Goal: Information Seeking & Learning: Learn about a topic

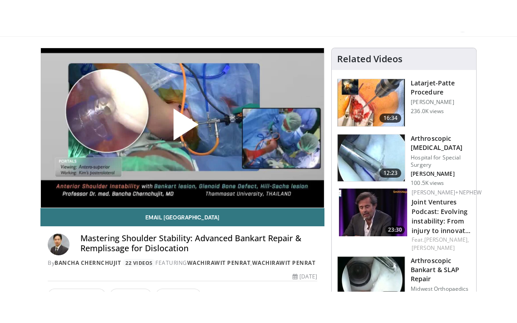
scroll to position [59, 0]
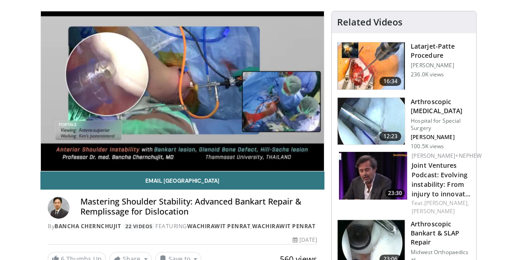
click at [275, 99] on div "10 seconds Tap to unmute" at bounding box center [182, 91] width 283 height 160
click at [210, 142] on div "10 seconds Tap to unmute" at bounding box center [182, 91] width 283 height 160
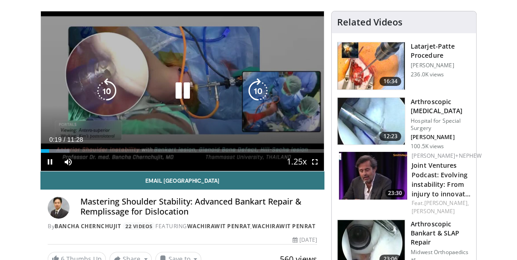
click at [182, 102] on icon "Video Player" at bounding box center [182, 90] width 25 height 25
click at [226, 126] on div "10 seconds Tap to unmute" at bounding box center [182, 91] width 283 height 160
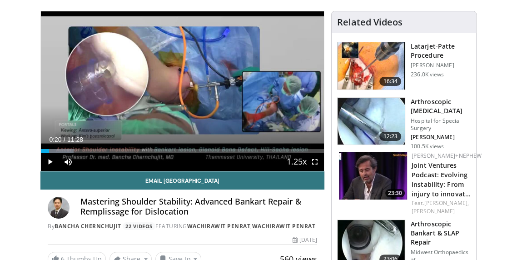
click at [191, 104] on div "10 seconds Tap to unmute" at bounding box center [182, 91] width 283 height 160
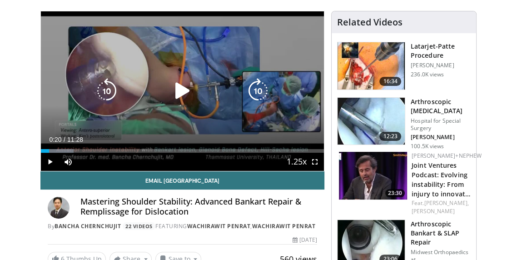
click at [187, 138] on div "Current Time 0:20 / Duration 11:28" at bounding box center [182, 139] width 283 height 8
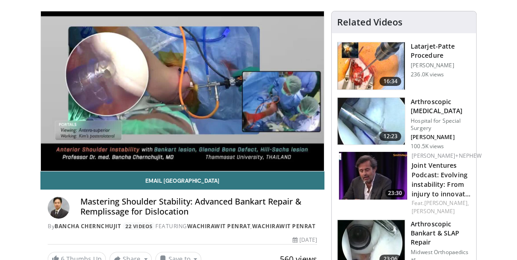
click at [191, 107] on div "10 seconds Tap to unmute" at bounding box center [182, 91] width 283 height 160
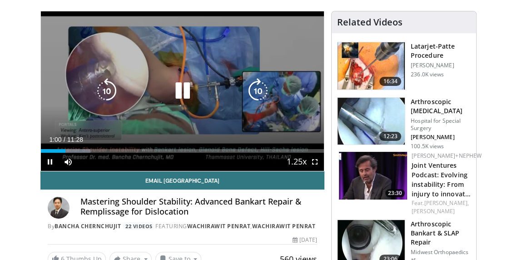
click at [185, 95] on icon "Video Player" at bounding box center [182, 90] width 25 height 25
click at [196, 143] on div "Current Time 1:00 / Duration 11:28" at bounding box center [182, 139] width 283 height 8
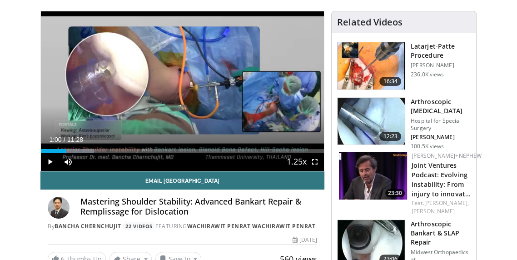
click at [237, 113] on div "10 seconds Tap to unmute" at bounding box center [182, 91] width 283 height 160
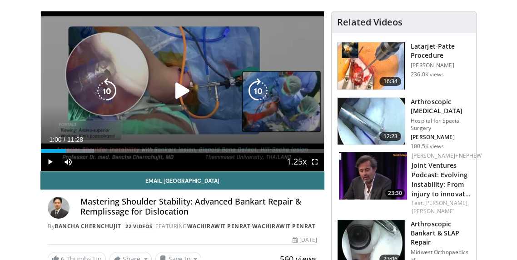
click at [190, 90] on icon "Video Player" at bounding box center [182, 90] width 25 height 25
click at [51, 129] on div "10 seconds Tap to unmute" at bounding box center [182, 91] width 283 height 160
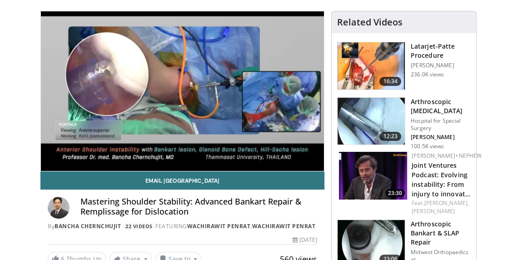
click at [54, 127] on div "10 seconds Tap to unmute" at bounding box center [182, 91] width 283 height 160
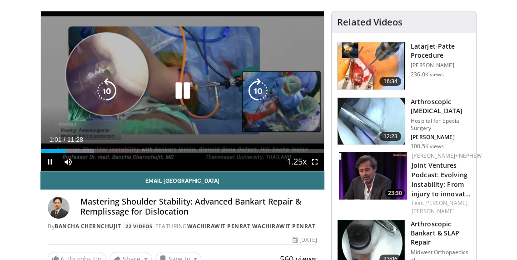
click at [110, 96] on icon "Video Player" at bounding box center [106, 90] width 25 height 25
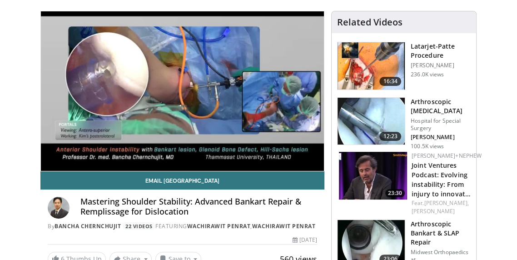
click at [189, 125] on div "10 seconds Tap to unmute" at bounding box center [182, 91] width 283 height 160
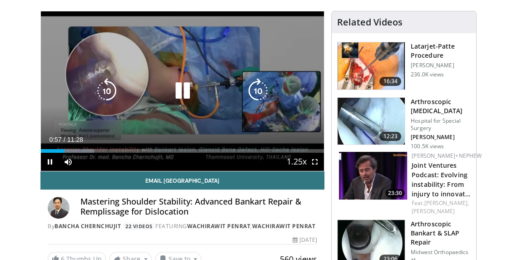
click at [190, 94] on icon "Video Player" at bounding box center [182, 90] width 25 height 25
click at [185, 130] on div "10 seconds Tap to unmute" at bounding box center [182, 91] width 283 height 160
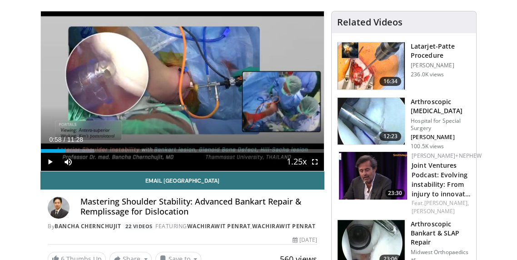
click at [215, 139] on div "Current Time 0:58 / Duration 11:28" at bounding box center [182, 139] width 283 height 8
click at [150, 61] on div "10 seconds Tap to unmute" at bounding box center [182, 91] width 283 height 160
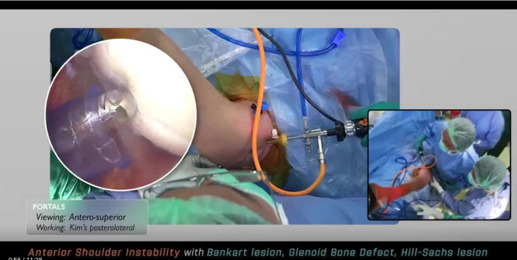
scroll to position [103, 0]
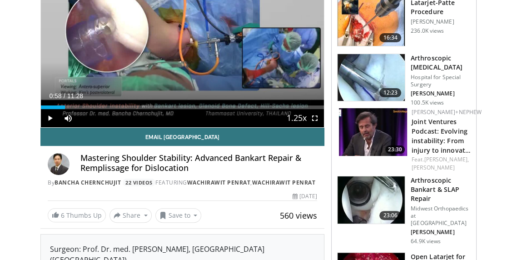
click at [210, 90] on div "10 seconds Tap to unmute" at bounding box center [182, 48] width 283 height 160
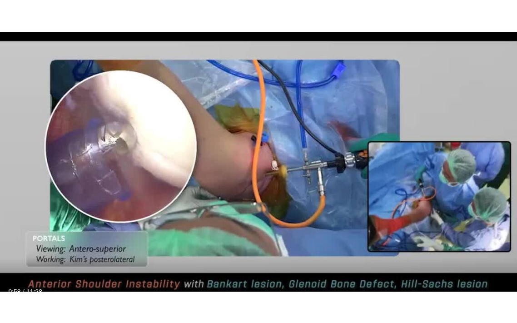
scroll to position [107, 0]
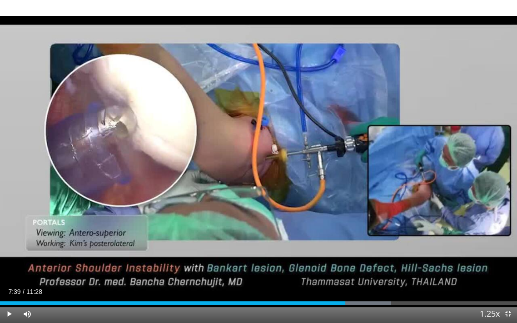
click at [54, 172] on div "10 seconds Tap to unmute" at bounding box center [258, 161] width 517 height 323
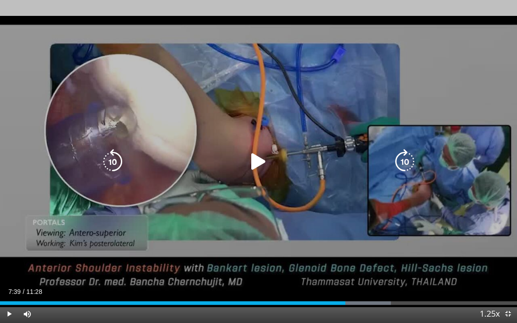
click at [41, 179] on div "10 seconds Tap to unmute" at bounding box center [258, 161] width 517 height 323
click at [258, 234] on div "10 seconds Tap to unmute" at bounding box center [258, 161] width 517 height 323
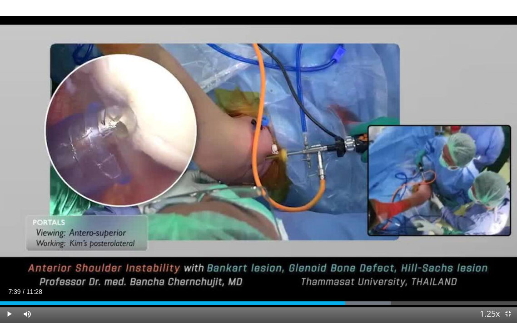
click at [258, 182] on div "10 seconds Tap to unmute" at bounding box center [258, 161] width 517 height 323
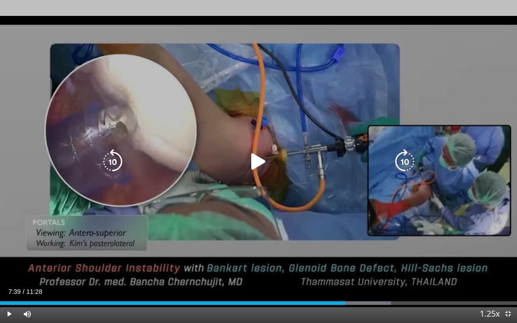
click at [118, 165] on icon "Video Player" at bounding box center [112, 161] width 25 height 25
click at [115, 173] on icon "Video Player" at bounding box center [112, 161] width 25 height 25
click at [112, 174] on icon "Video Player" at bounding box center [112, 161] width 25 height 25
click at [274, 260] on div "Loaded : 0.00% 07:39 07:39" at bounding box center [258, 300] width 517 height 9
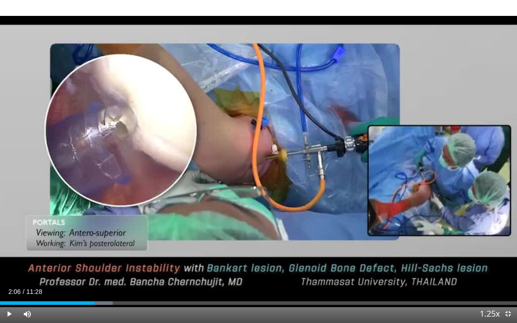
click at [88, 260] on div "02:06" at bounding box center [47, 303] width 95 height 4
click at [74, 260] on div "01:57" at bounding box center [44, 303] width 89 height 4
click at [39, 260] on div "Volume Level" at bounding box center [39, 314] width 0 height 3
click at [39, 175] on div "30 seconds Tap to unmute" at bounding box center [258, 161] width 517 height 323
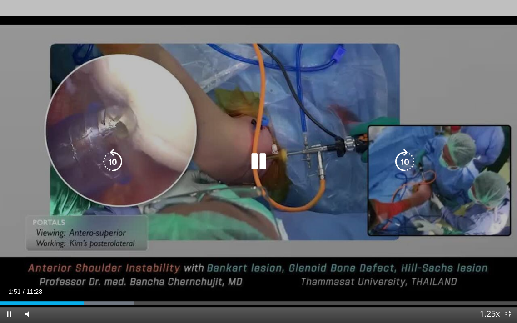
click at [124, 167] on icon "Video Player" at bounding box center [112, 161] width 25 height 25
click at [123, 171] on icon "Video Player" at bounding box center [112, 161] width 25 height 25
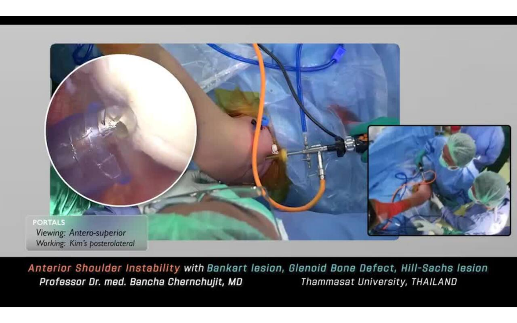
click at [218, 147] on div "10 seconds Tap to unmute" at bounding box center [258, 161] width 517 height 323
click at [93, 71] on div "10 seconds Tap to unmute" at bounding box center [258, 161] width 517 height 323
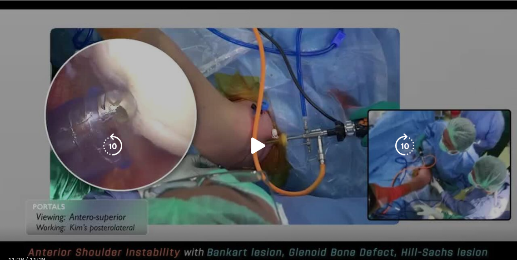
scroll to position [307, 0]
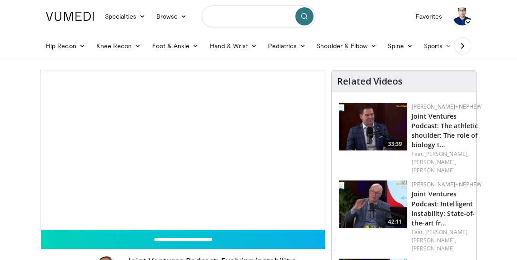
click at [245, 16] on input "Search topics, interventions" at bounding box center [259, 16] width 114 height 22
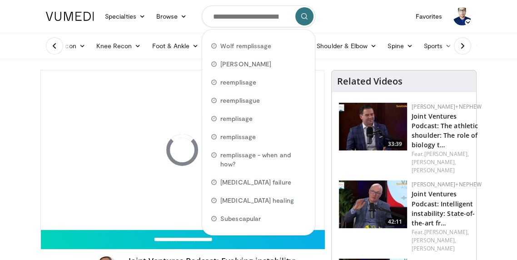
click at [145, 85] on div "10 seconds Tap to unmute" at bounding box center [182, 149] width 283 height 159
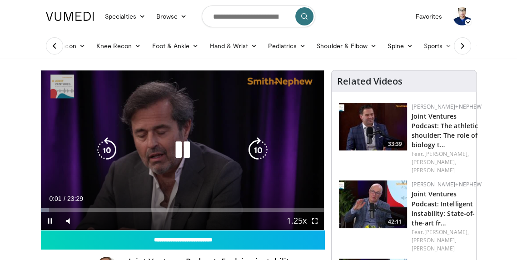
click at [440, 13] on link "Favorites" at bounding box center [429, 16] width 38 height 18
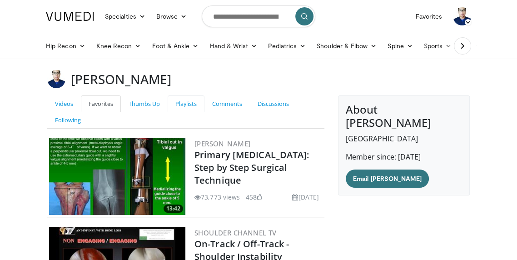
click at [191, 110] on link "Playlists" at bounding box center [186, 103] width 37 height 17
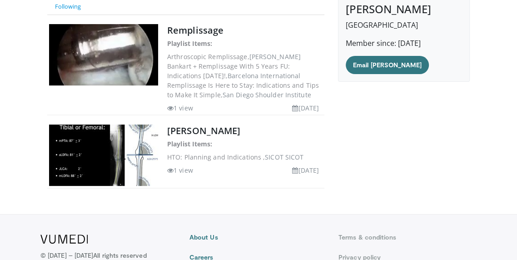
scroll to position [142, 0]
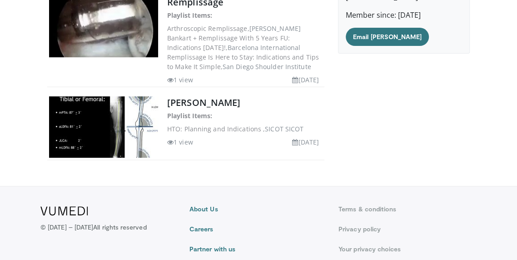
click at [251, 175] on body "Specialties Adult & Family Medicine Allergy, Asthma, Immunology Anesthesiology …" at bounding box center [258, 81] width 517 height 446
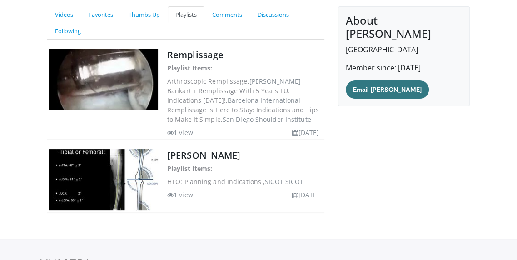
scroll to position [89, 0]
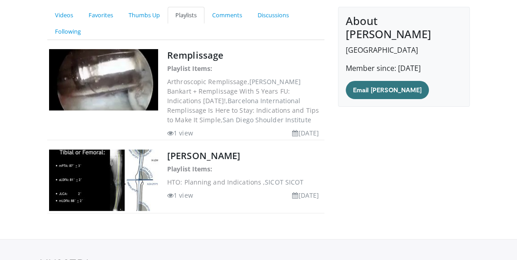
click at [95, 170] on img at bounding box center [103, 180] width 109 height 61
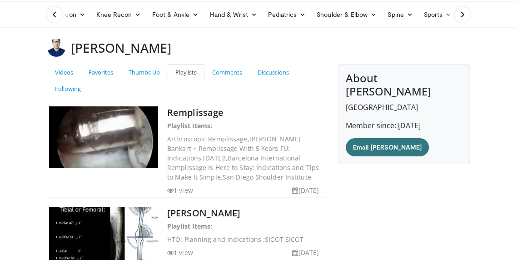
scroll to position [30, 0]
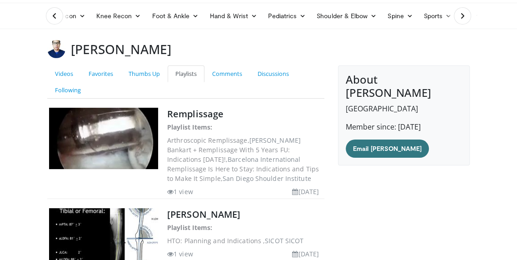
click at [200, 118] on link "Remplissage" at bounding box center [195, 114] width 56 height 12
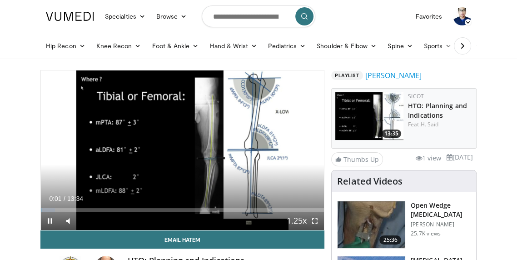
click at [213, 170] on div "10 seconds Tap to unmute" at bounding box center [182, 150] width 283 height 160
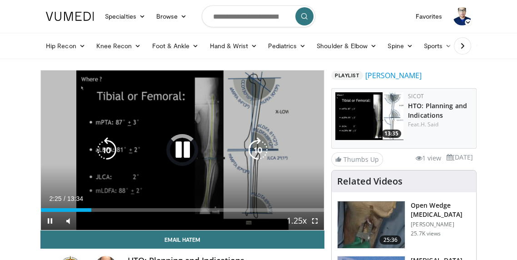
click at [98, 213] on div "Current Time 2:25 / Duration 13:34 Pause Skip Backward Skip Forward Mute Loaded…" at bounding box center [182, 221] width 283 height 18
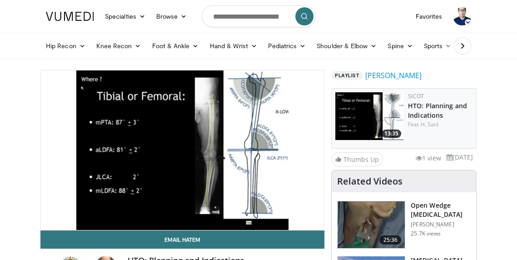
click at [150, 196] on div "10 seconds Tap to unmute" at bounding box center [182, 150] width 283 height 160
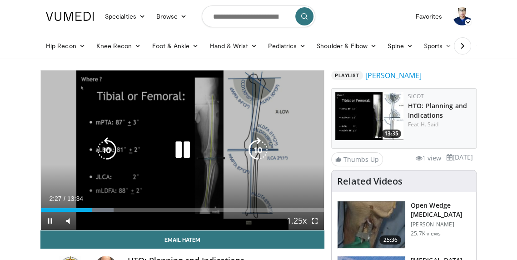
click at [115, 206] on div "Loaded : 25.75% 02:27 02:23" at bounding box center [182, 207] width 283 height 9
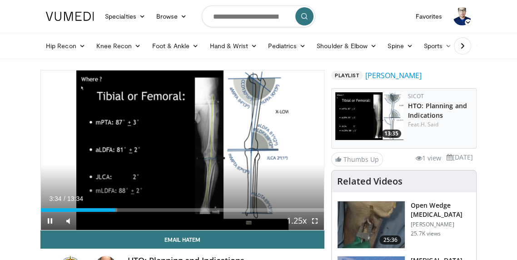
click at [147, 212] on div "Current Time 3:34 / Duration 13:34 Pause Skip Backward Skip Forward Mute Loaded…" at bounding box center [182, 221] width 283 height 18
click at [177, 218] on div "Current Time 3:35 / Duration 13:34 Pause Skip Backward Skip Forward Mute Loaded…" at bounding box center [182, 221] width 283 height 18
click at [159, 217] on div "Current Time 3:36 / Duration 13:34 Pause Skip Backward Skip Forward Mute Loaded…" at bounding box center [182, 221] width 283 height 18
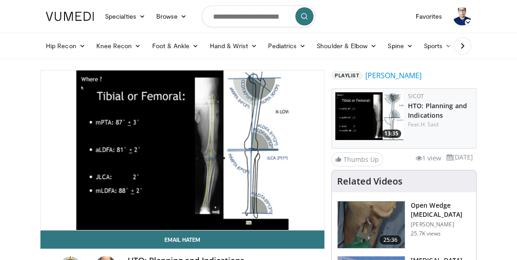
click at [163, 214] on div "10 seconds Tap to unmute" at bounding box center [182, 150] width 283 height 160
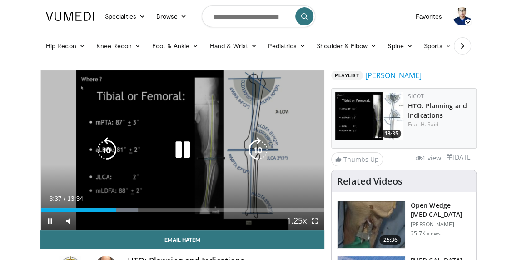
click at [163, 214] on div "Current Time 3:37 / Duration 13:34 Pause Skip Backward Skip Forward Mute Loaded…" at bounding box center [182, 221] width 283 height 18
click at [170, 213] on div "Current Time 3:39 / Duration 13:34 Pause Skip Backward Skip Forward Mute Loaded…" at bounding box center [182, 221] width 283 height 18
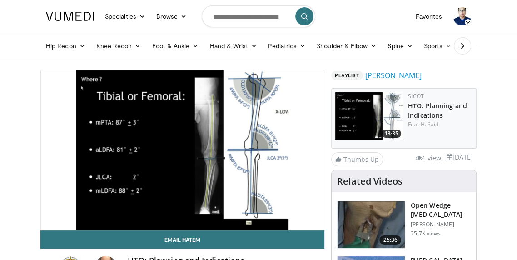
click at [171, 198] on div "10 seconds Tap to unmute" at bounding box center [182, 150] width 283 height 160
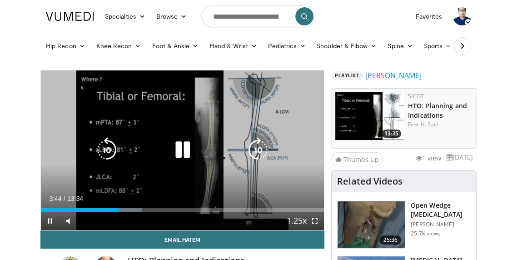
click at [156, 215] on div "Current Time 3:44 / Duration 13:34 Pause Skip Backward Skip Forward Mute Loaded…" at bounding box center [182, 221] width 283 height 18
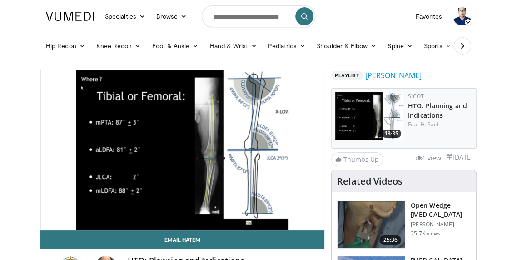
click at [142, 205] on div "10 seconds Tap to unmute" at bounding box center [182, 150] width 283 height 160
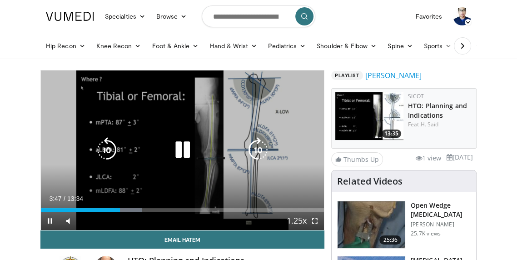
click at [260, 151] on icon "Video Player" at bounding box center [257, 149] width 25 height 25
click at [268, 151] on icon "Video Player" at bounding box center [257, 149] width 25 height 25
click at [268, 148] on icon "Video Player" at bounding box center [257, 149] width 25 height 25
click at [265, 150] on icon "Video Player" at bounding box center [257, 149] width 25 height 25
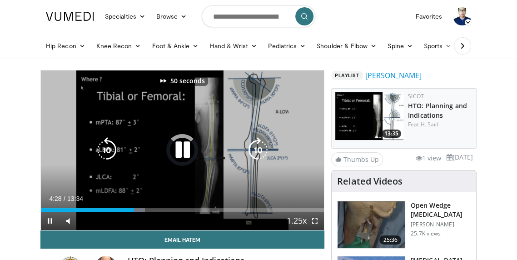
click at [264, 150] on icon "Video Player" at bounding box center [257, 149] width 25 height 25
click at [263, 147] on icon "Video Player" at bounding box center [257, 149] width 25 height 25
click at [262, 147] on icon "Video Player" at bounding box center [257, 149] width 25 height 25
click at [262, 146] on icon "Video Player" at bounding box center [257, 149] width 25 height 25
click at [264, 142] on icon "Video Player" at bounding box center [257, 149] width 25 height 25
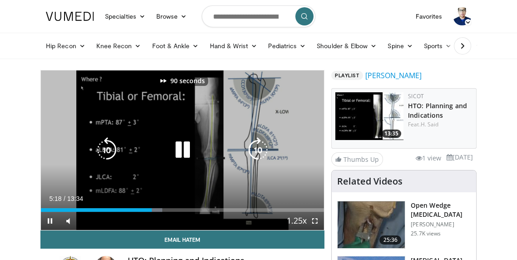
click at [264, 142] on icon "Video Player" at bounding box center [257, 149] width 25 height 25
click at [265, 140] on icon "Video Player" at bounding box center [257, 149] width 25 height 25
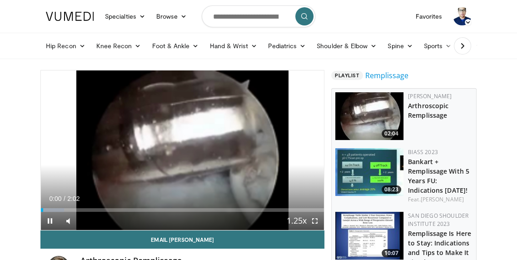
click at [247, 53] on link "Hand & Wrist" at bounding box center [233, 46] width 59 height 18
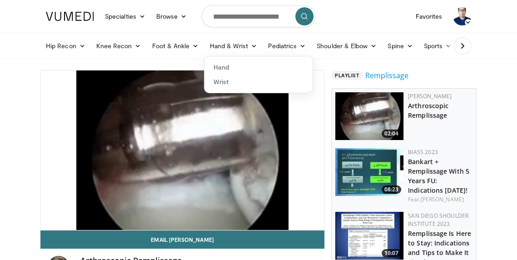
click at [300, 44] on icon at bounding box center [303, 46] width 6 height 6
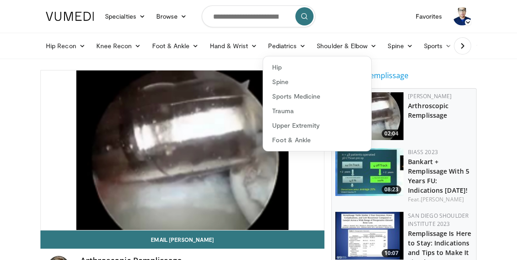
click at [84, 167] on div "10 seconds Tap to unmute" at bounding box center [182, 150] width 283 height 160
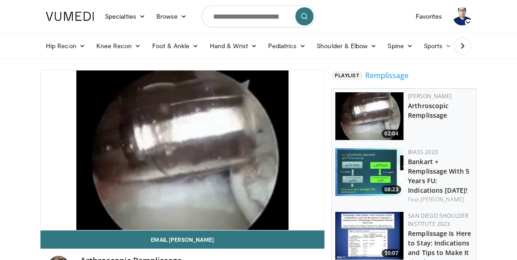
click at [426, 18] on link "Favorites" at bounding box center [429, 16] width 38 height 18
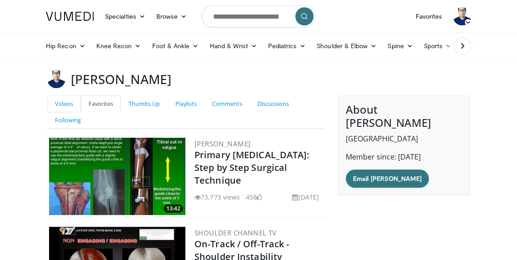
click at [63, 110] on link "Videos" at bounding box center [64, 103] width 34 height 17
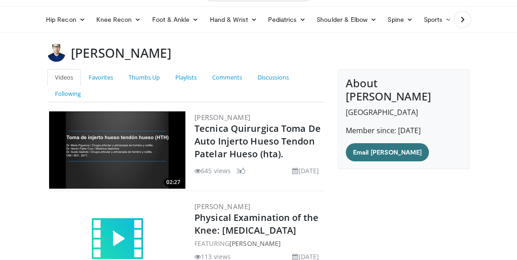
scroll to position [20, 0]
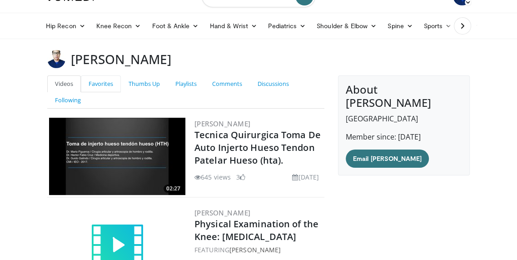
click at [101, 87] on link "Favorites" at bounding box center [101, 83] width 40 height 17
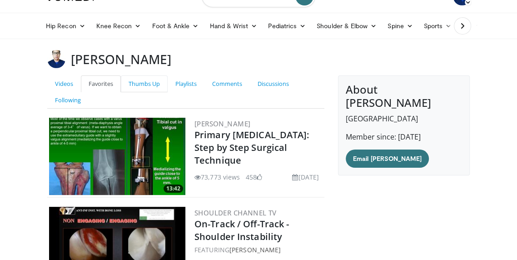
click at [149, 84] on link "Thumbs Up" at bounding box center [144, 83] width 47 height 17
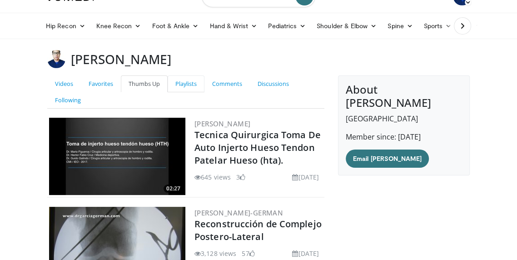
click at [194, 86] on link "Playlists" at bounding box center [186, 83] width 37 height 17
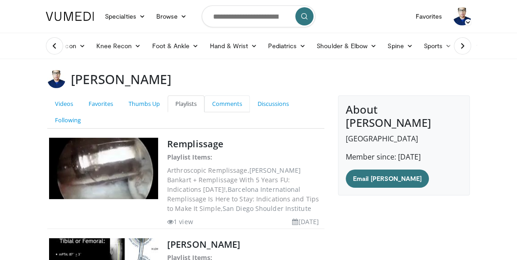
click at [236, 107] on link "Comments" at bounding box center [227, 103] width 45 height 17
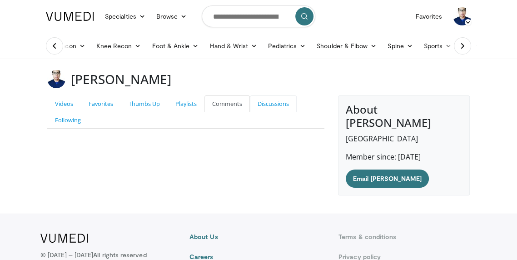
click at [276, 103] on link "Discussions" at bounding box center [273, 103] width 47 height 17
click at [75, 125] on link "Following" at bounding box center [67, 120] width 41 height 17
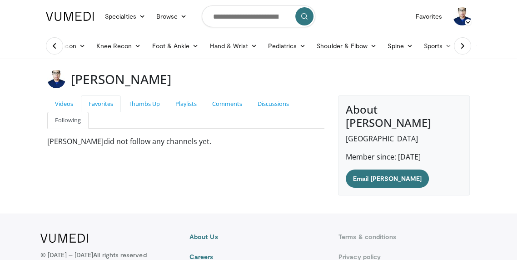
click at [100, 109] on link "Favorites" at bounding box center [101, 103] width 40 height 17
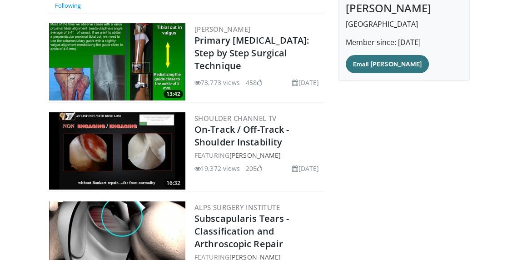
scroll to position [118, 0]
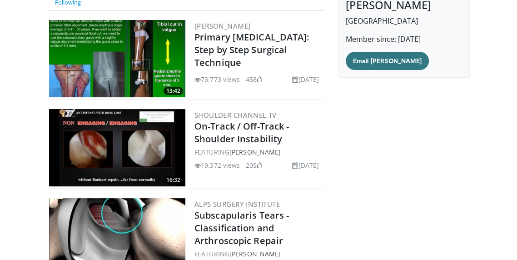
click at [122, 155] on img at bounding box center [117, 147] width 136 height 77
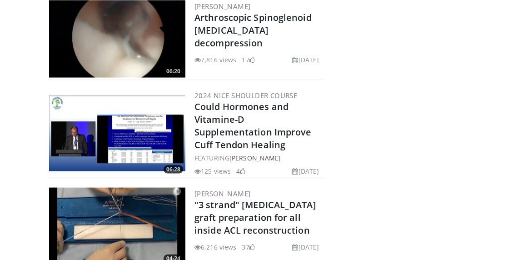
scroll to position [1222, 0]
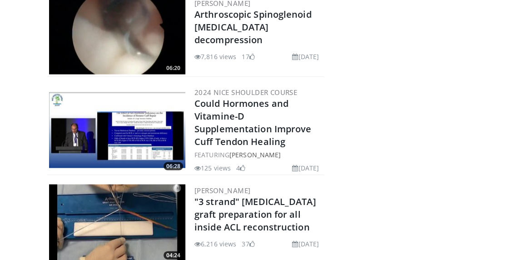
click at [267, 225] on link ""3 strand" hamstring graft preparation for all inside ACL reconstruction" at bounding box center [256, 214] width 122 height 38
click at [268, 219] on link ""3 strand" hamstring graft preparation for all inside ACL reconstruction" at bounding box center [256, 214] width 122 height 38
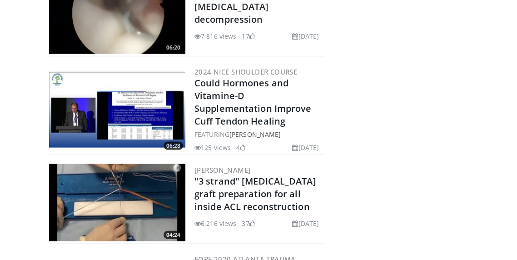
click at [270, 213] on link ""3 strand" hamstring graft preparation for all inside ACL reconstruction" at bounding box center [256, 194] width 122 height 38
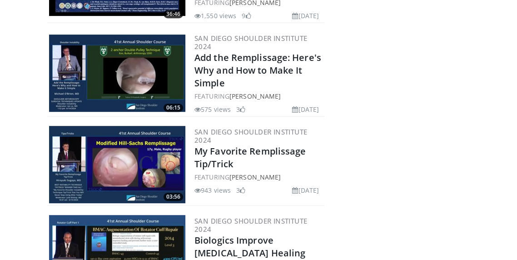
scroll to position [2607, 0]
click at [113, 68] on img at bounding box center [117, 73] width 136 height 77
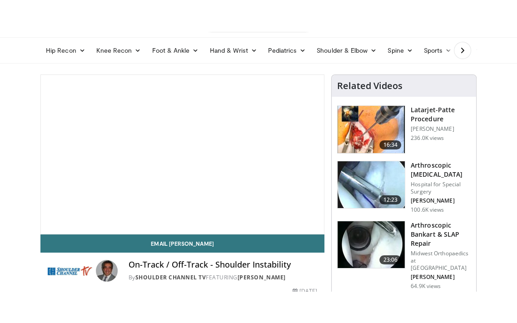
scroll to position [44, 0]
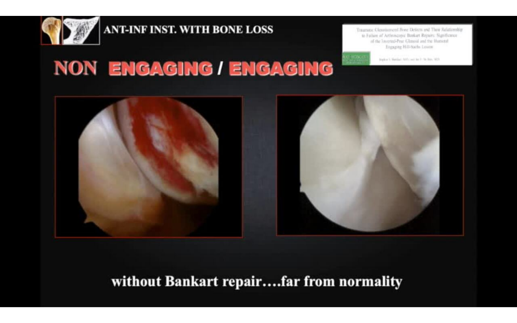
click at [396, 170] on icon "Video Player" at bounding box center [404, 161] width 25 height 25
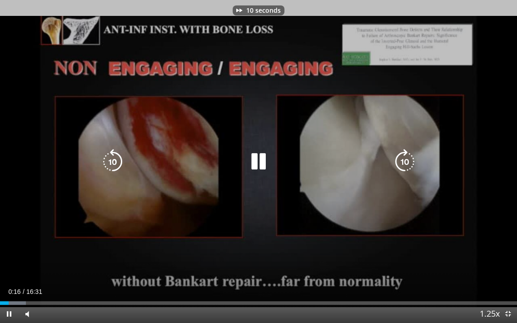
click at [402, 165] on icon "Video Player" at bounding box center [404, 161] width 25 height 25
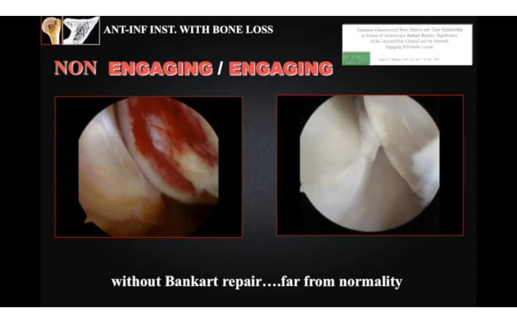
click at [395, 194] on div "30 seconds Tap to unmute" at bounding box center [258, 161] width 517 height 323
click at [117, 180] on div "30 seconds Tap to unmute" at bounding box center [258, 161] width 517 height 323
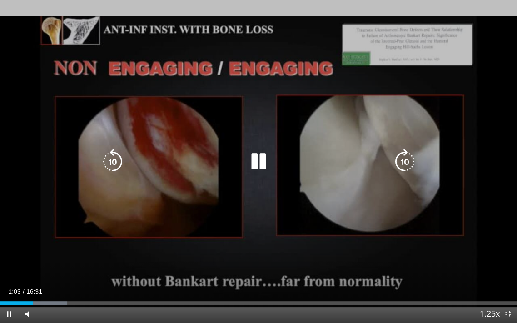
click at [30, 81] on div "30 seconds Tap to unmute" at bounding box center [258, 161] width 517 height 323
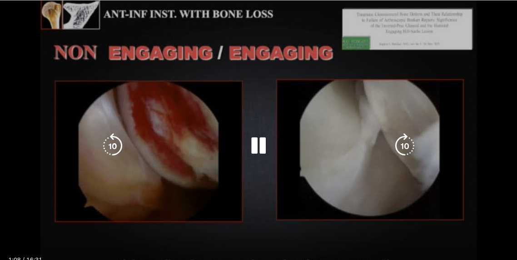
scroll to position [76, 0]
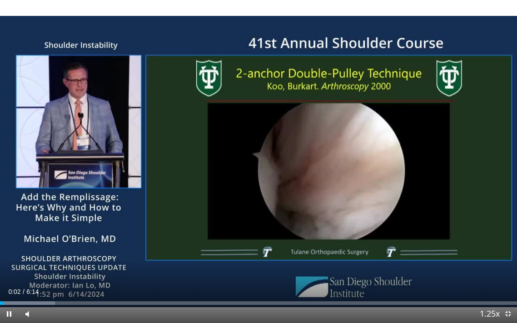
click at [485, 149] on div "10 seconds Tap to unmute" at bounding box center [258, 161] width 517 height 323
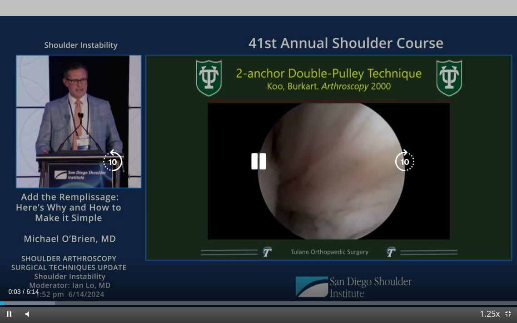
click at [485, 149] on div "10 seconds Tap to unmute" at bounding box center [258, 161] width 517 height 323
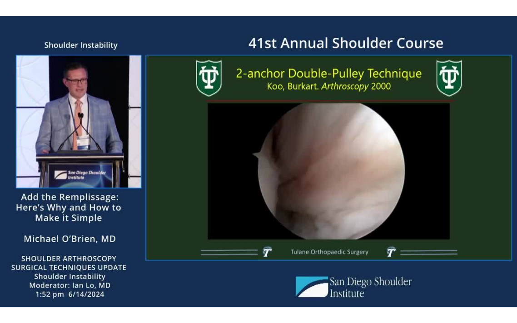
click at [42, 190] on div "10 seconds Tap to unmute" at bounding box center [258, 161] width 517 height 323
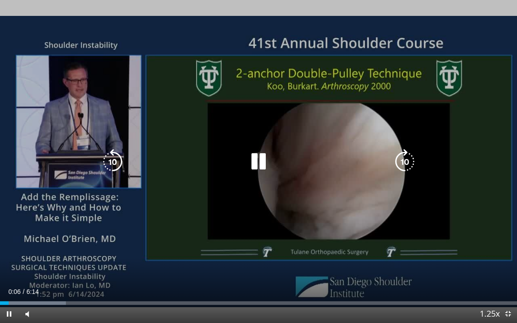
click at [50, 184] on div "10 seconds Tap to unmute" at bounding box center [258, 161] width 517 height 323
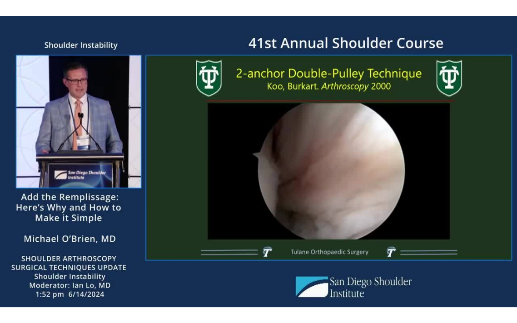
click at [50, 188] on div "10 seconds Tap to unmute" at bounding box center [258, 161] width 517 height 323
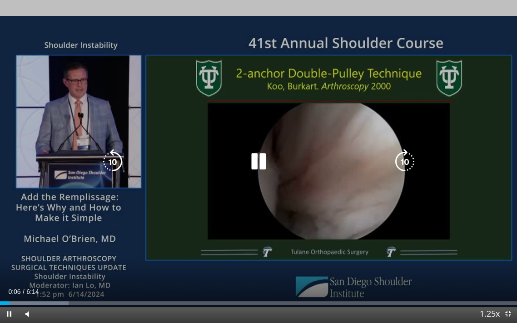
click at [52, 186] on div "10 seconds Tap to unmute" at bounding box center [258, 161] width 517 height 323
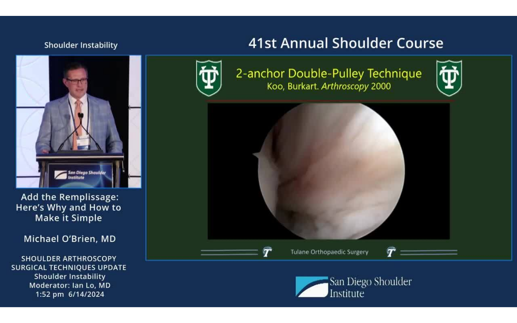
click at [55, 172] on div "10 seconds Tap to unmute" at bounding box center [258, 161] width 517 height 323
click at [60, 160] on div "10 seconds Tap to unmute" at bounding box center [258, 161] width 517 height 323
click at [67, 150] on div "10 seconds Tap to unmute" at bounding box center [258, 161] width 517 height 323
click at [73, 143] on div "10 seconds Tap to unmute" at bounding box center [258, 161] width 517 height 323
click at [61, 157] on div "10 seconds Tap to unmute" at bounding box center [258, 161] width 517 height 323
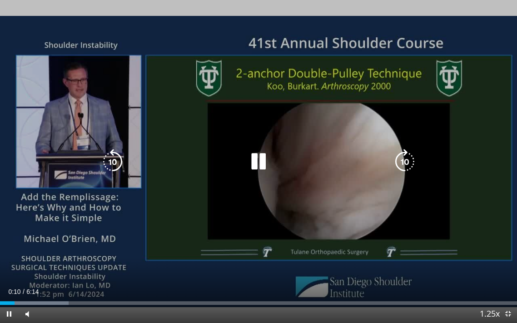
click at [117, 160] on icon "Video Player" at bounding box center [112, 161] width 25 height 25
click at [258, 166] on icon "Video Player" at bounding box center [258, 161] width 25 height 25
click at [228, 224] on div "10 seconds Tap to unmute" at bounding box center [258, 161] width 517 height 323
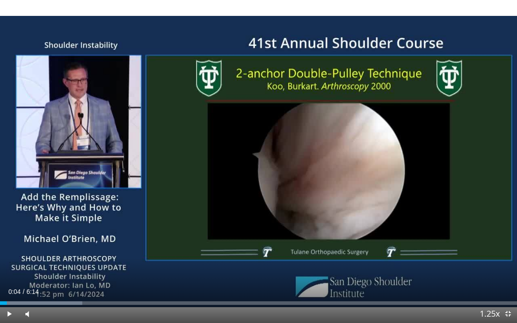
click at [81, 247] on div "10 seconds Tap to unmute" at bounding box center [258, 161] width 517 height 323
click at [107, 227] on div "10 seconds Tap to unmute" at bounding box center [258, 161] width 517 height 323
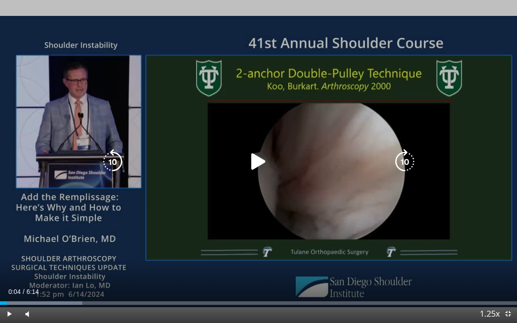
click at [261, 149] on icon "Video Player" at bounding box center [258, 161] width 25 height 25
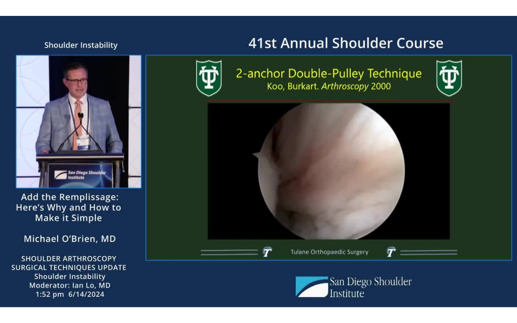
click at [279, 195] on div "10 seconds Tap to unmute" at bounding box center [258, 161] width 517 height 323
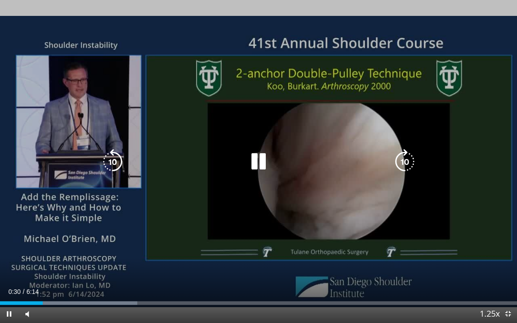
click at [256, 162] on icon "Video Player" at bounding box center [258, 161] width 25 height 25
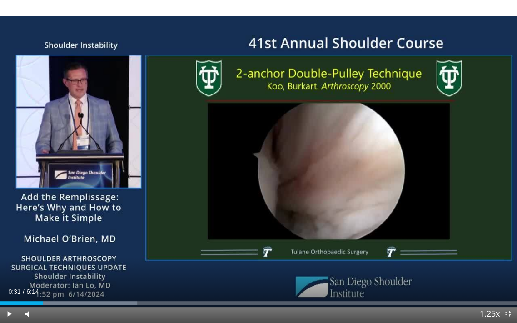
click at [277, 177] on div "10 seconds Tap to unmute" at bounding box center [258, 161] width 517 height 323
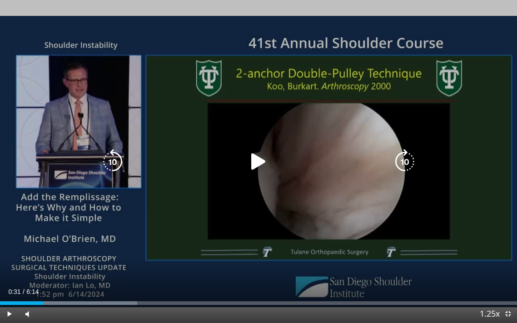
click at [253, 157] on icon "Video Player" at bounding box center [258, 161] width 25 height 25
click at [245, 222] on div "10 seconds Tap to unmute" at bounding box center [258, 161] width 517 height 323
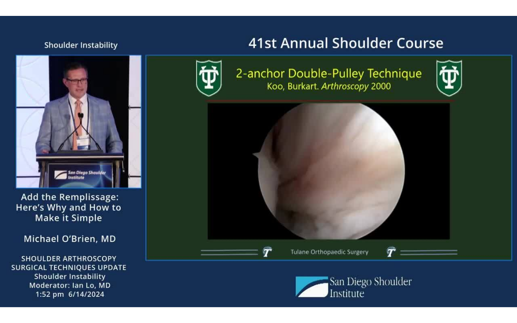
click at [63, 189] on div "10 seconds Tap to unmute" at bounding box center [258, 161] width 517 height 323
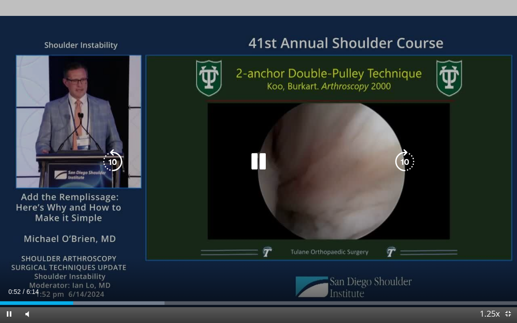
click at [205, 221] on div "10 seconds Tap to unmute" at bounding box center [258, 161] width 517 height 323
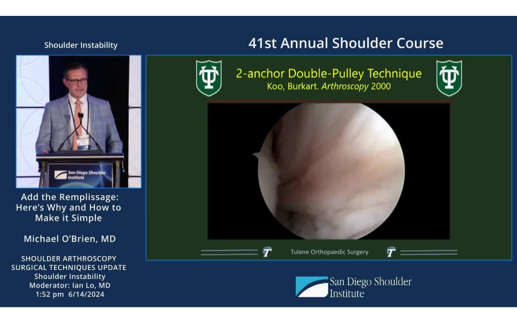
click at [197, 260] on div "10 seconds Tap to unmute" at bounding box center [258, 161] width 517 height 323
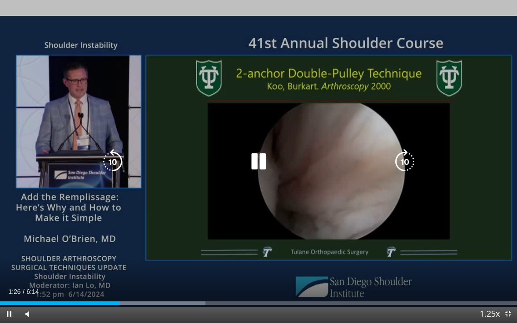
click at [259, 159] on icon "Video Player" at bounding box center [258, 161] width 25 height 25
click at [178, 260] on div "10 seconds Tap to unmute" at bounding box center [258, 161] width 517 height 323
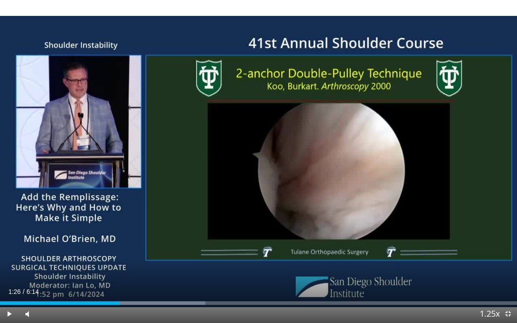
click at [249, 202] on div "10 seconds Tap to unmute" at bounding box center [258, 161] width 517 height 323
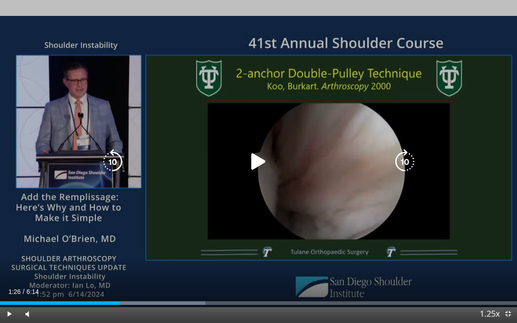
click at [255, 162] on icon "Video Player" at bounding box center [258, 161] width 25 height 25
click at [213, 230] on div "10 seconds Tap to unmute" at bounding box center [258, 161] width 517 height 323
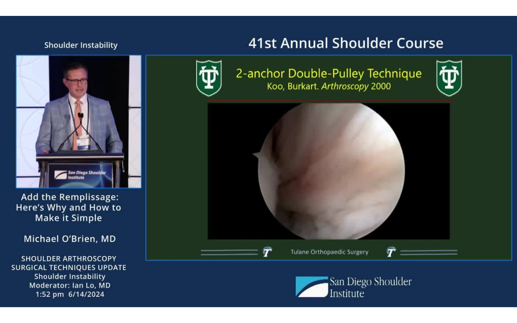
click at [86, 205] on div "10 seconds Tap to unmute" at bounding box center [258, 161] width 517 height 323
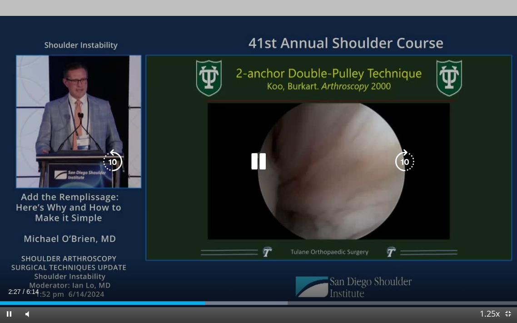
click at [112, 165] on icon "Video Player" at bounding box center [112, 161] width 25 height 25
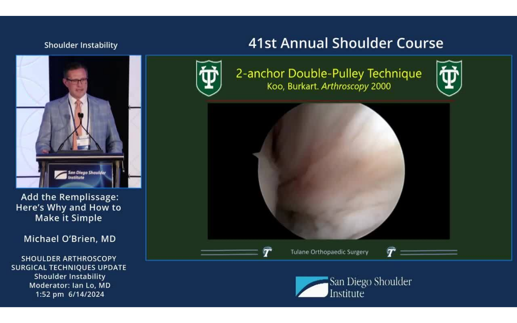
click at [130, 203] on div "10 seconds Tap to unmute" at bounding box center [258, 161] width 517 height 323
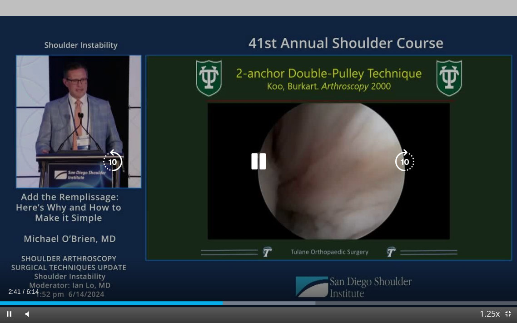
click at [110, 168] on icon "Video Player" at bounding box center [112, 161] width 25 height 25
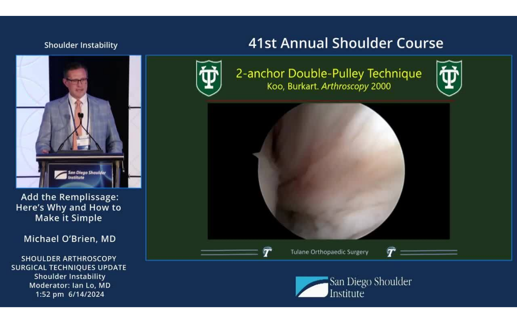
click at [197, 216] on div "10 seconds Tap to unmute" at bounding box center [258, 161] width 517 height 323
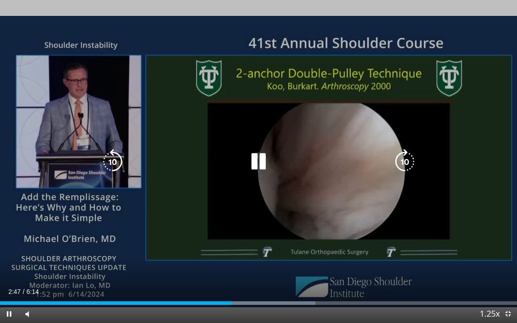
click at [405, 166] on icon "Video Player" at bounding box center [404, 161] width 25 height 25
click at [113, 163] on icon "Video Player" at bounding box center [112, 161] width 25 height 25
click at [403, 173] on icon "Video Player" at bounding box center [404, 161] width 25 height 25
click at [409, 163] on icon "Video Player" at bounding box center [404, 161] width 25 height 25
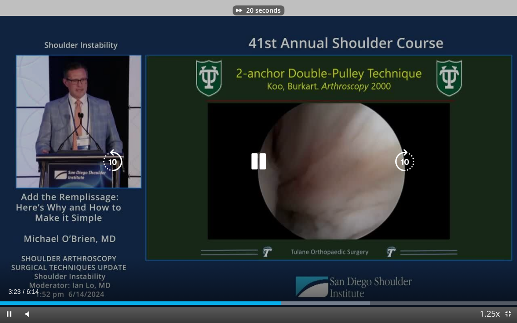
click at [413, 164] on icon "Video Player" at bounding box center [404, 161] width 25 height 25
click at [405, 166] on icon "Video Player" at bounding box center [404, 161] width 25 height 25
click at [410, 166] on icon "Video Player" at bounding box center [404, 161] width 25 height 25
click at [410, 162] on icon "Video Player" at bounding box center [404, 161] width 25 height 25
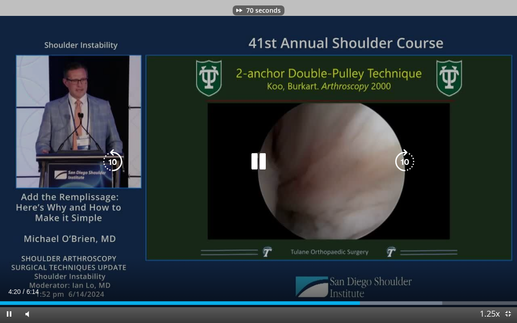
click at [407, 163] on icon "Video Player" at bounding box center [404, 161] width 25 height 25
click at [107, 171] on div "80 seconds Tap to unmute" at bounding box center [258, 161] width 517 height 323
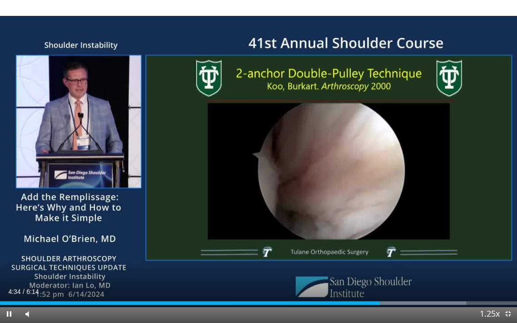
click at [113, 170] on icon "Video Player" at bounding box center [112, 161] width 25 height 25
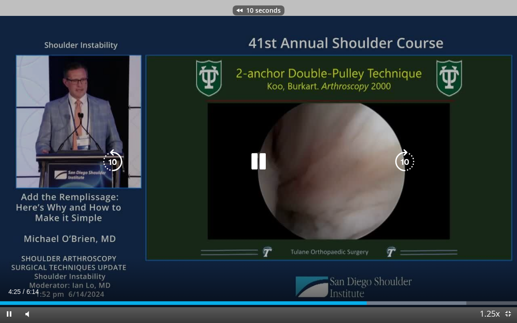
click at [118, 168] on icon "Video Player" at bounding box center [112, 161] width 25 height 25
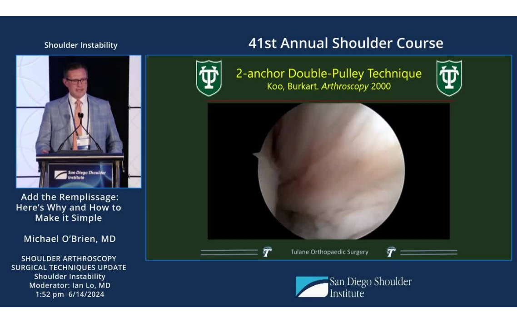
click at [407, 159] on icon "Video Player" at bounding box center [404, 161] width 25 height 25
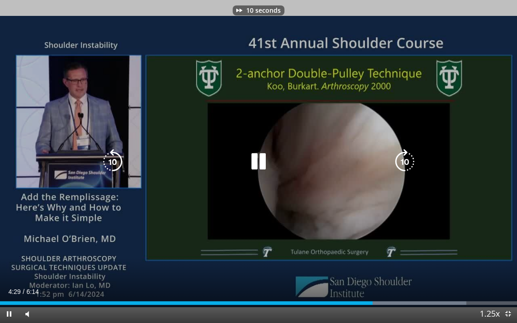
click at [409, 164] on icon "Video Player" at bounding box center [404, 161] width 25 height 25
click at [413, 158] on icon "Video Player" at bounding box center [404, 161] width 25 height 25
click at [410, 155] on icon "Video Player" at bounding box center [404, 161] width 25 height 25
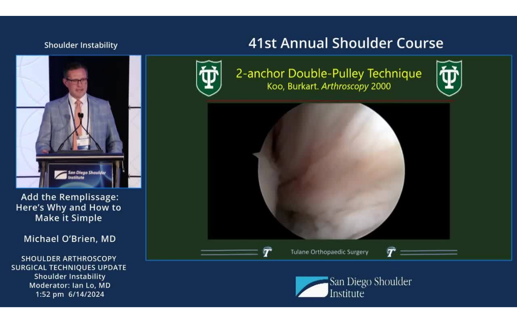
click at [285, 194] on div "50 seconds Tap to unmute" at bounding box center [258, 161] width 517 height 323
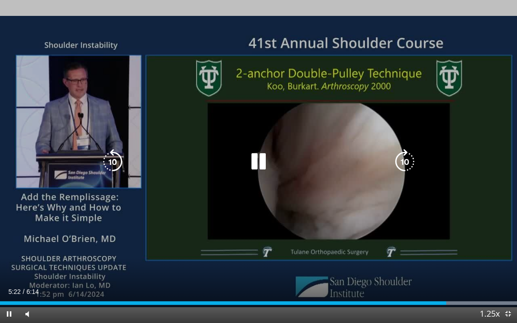
click at [264, 165] on icon "Video Player" at bounding box center [258, 161] width 25 height 25
click at [252, 230] on div "50 seconds Tap to unmute" at bounding box center [258, 161] width 517 height 323
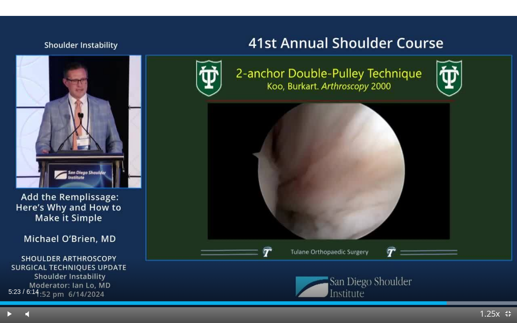
click at [263, 200] on div "50 seconds Tap to unmute" at bounding box center [258, 161] width 517 height 323
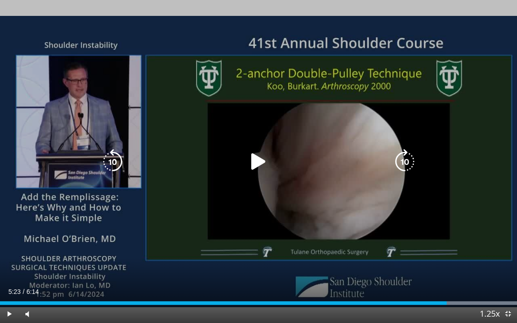
click at [255, 164] on icon "Video Player" at bounding box center [258, 161] width 25 height 25
click at [262, 202] on div "50 seconds Tap to unmute" at bounding box center [258, 161] width 517 height 323
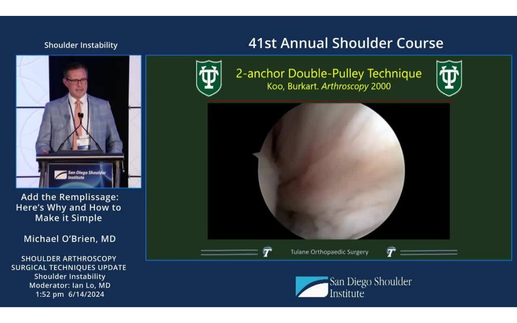
click at [262, 202] on div "50 seconds Tap to unmute" at bounding box center [258, 161] width 517 height 323
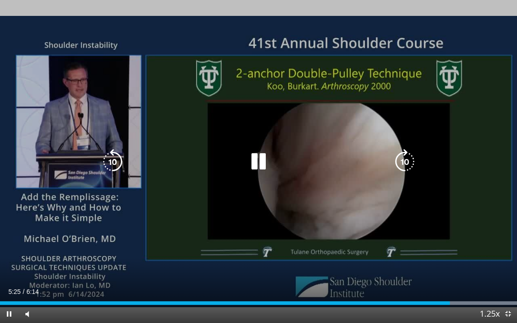
click at [263, 155] on icon "Video Player" at bounding box center [258, 161] width 25 height 25
click at [257, 202] on div "50 seconds Tap to unmute" at bounding box center [258, 161] width 517 height 323
click at [255, 160] on icon "Video Player" at bounding box center [258, 161] width 25 height 25
click at [291, 209] on div "50 seconds Tap to unmute" at bounding box center [258, 161] width 517 height 323
click at [120, 163] on icon "Video Player" at bounding box center [112, 161] width 25 height 25
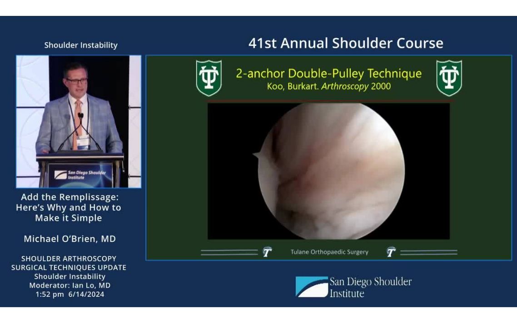
click at [290, 191] on div "10 seconds Tap to unmute" at bounding box center [258, 161] width 517 height 323
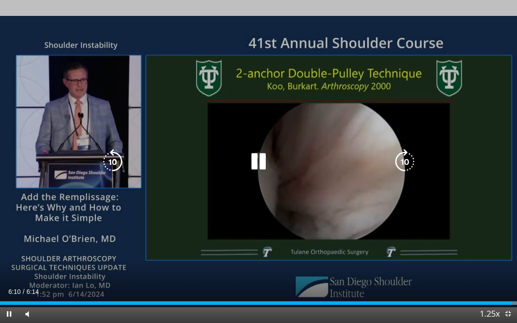
click at [118, 171] on icon "Video Player" at bounding box center [112, 161] width 25 height 25
click at [270, 221] on div "10 seconds Tap to unmute" at bounding box center [258, 161] width 517 height 323
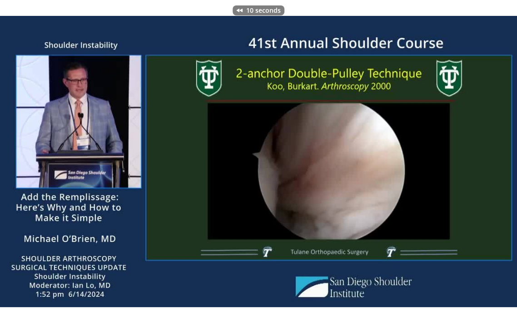
click at [276, 211] on div "10 seconds Tap to unmute" at bounding box center [258, 161] width 517 height 323
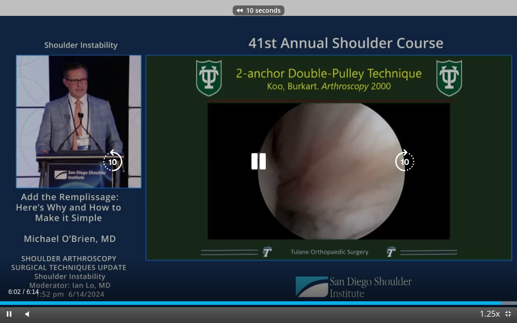
click at [259, 162] on icon "Video Player" at bounding box center [258, 161] width 25 height 25
click at [306, 204] on div "10 seconds Tap to unmute" at bounding box center [258, 161] width 517 height 323
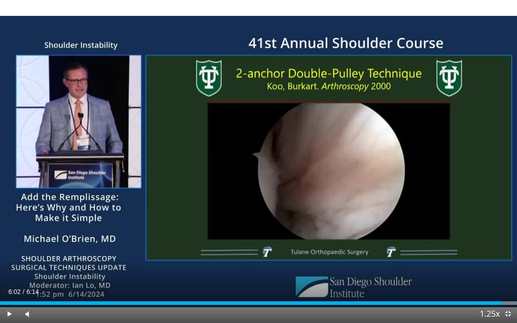
click at [333, 171] on div "10 seconds Tap to unmute" at bounding box center [258, 161] width 517 height 323
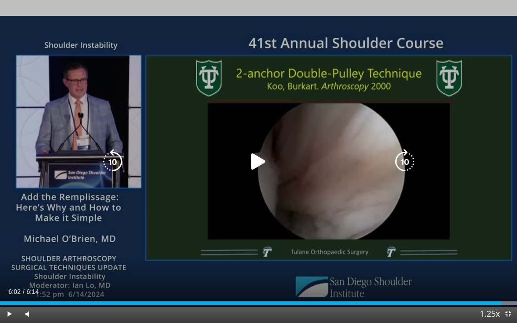
click at [259, 163] on icon "Video Player" at bounding box center [258, 161] width 25 height 25
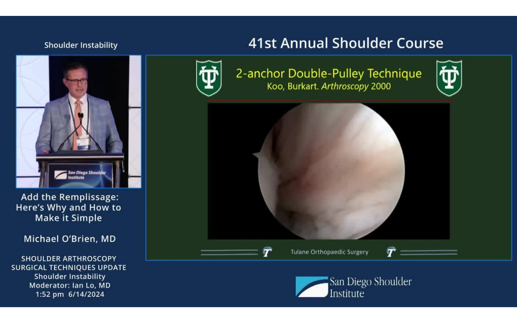
click at [103, 243] on div "10 seconds Tap to unmute" at bounding box center [258, 161] width 517 height 323
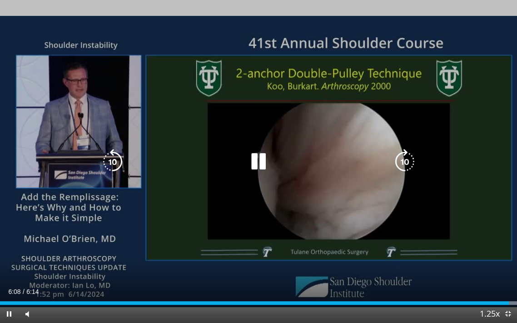
click at [32, 235] on div "10 seconds Tap to unmute" at bounding box center [258, 161] width 517 height 323
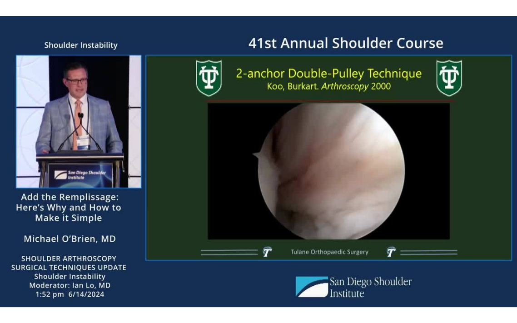
click at [39, 211] on div "10 seconds Tap to unmute" at bounding box center [258, 161] width 517 height 323
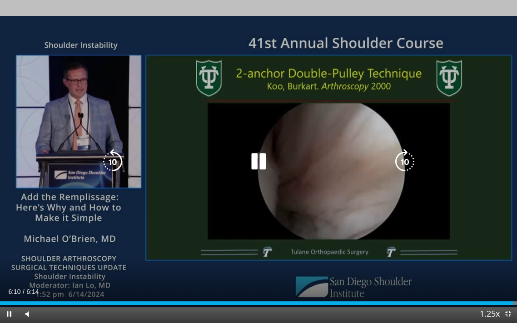
click at [28, 62] on div "10 seconds Tap to unmute" at bounding box center [258, 161] width 517 height 323
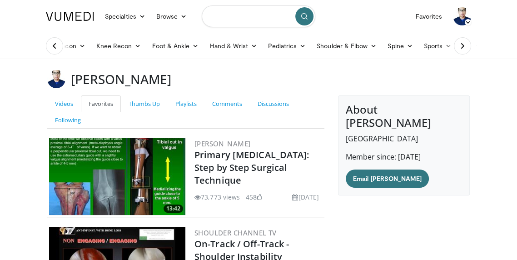
click at [264, 20] on input "Search topics, interventions" at bounding box center [259, 16] width 114 height 22
type input "**********"
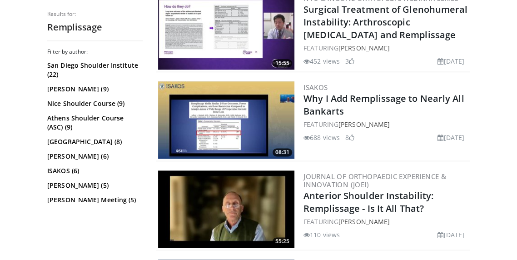
scroll to position [760, 0]
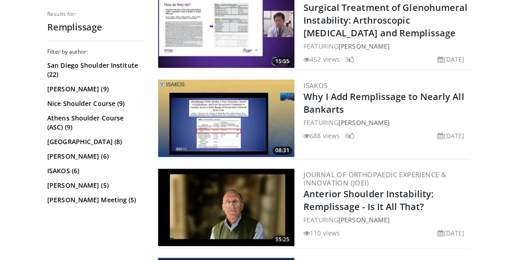
click at [230, 130] on img at bounding box center [226, 118] width 136 height 77
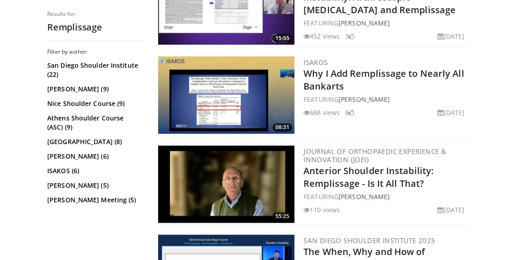
scroll to position [804, 0]
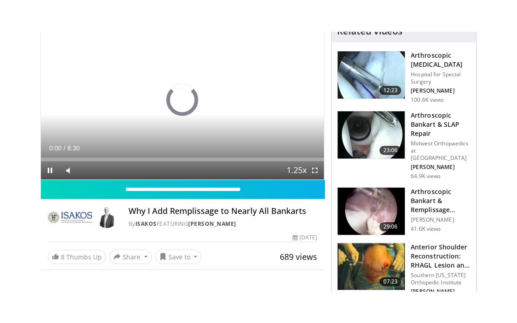
scroll to position [88, 0]
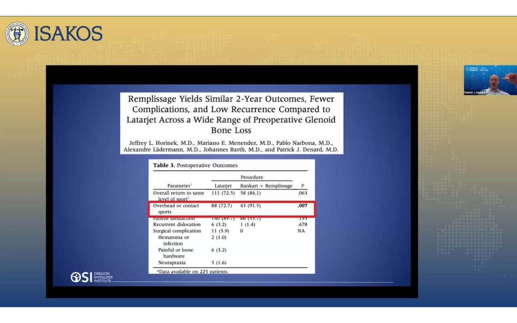
click at [303, 235] on div "10 seconds Tap to unmute" at bounding box center [258, 161] width 517 height 323
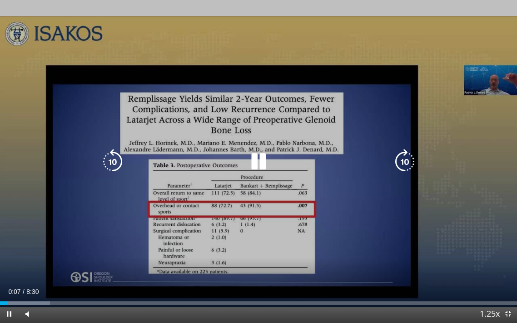
click at [266, 167] on icon "Video Player" at bounding box center [258, 161] width 25 height 25
click at [292, 225] on div "10 seconds Tap to unmute" at bounding box center [258, 161] width 517 height 323
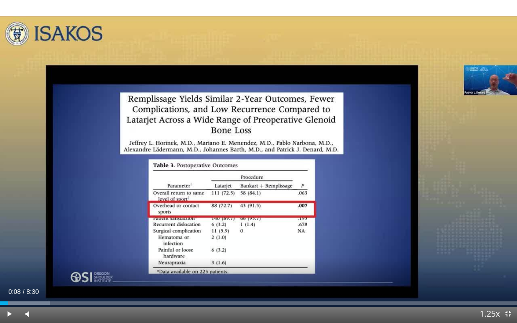
click at [239, 248] on div "10 seconds Tap to unmute" at bounding box center [258, 161] width 517 height 323
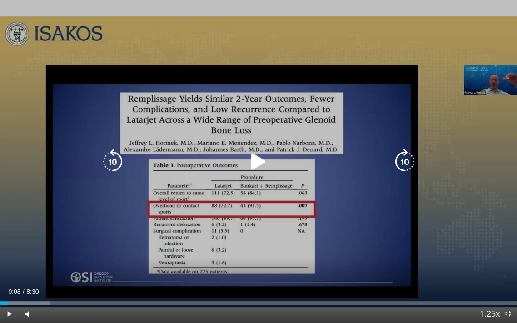
click at [254, 162] on icon "Video Player" at bounding box center [258, 161] width 25 height 25
click at [331, 91] on div "10 seconds Tap to unmute" at bounding box center [258, 161] width 517 height 323
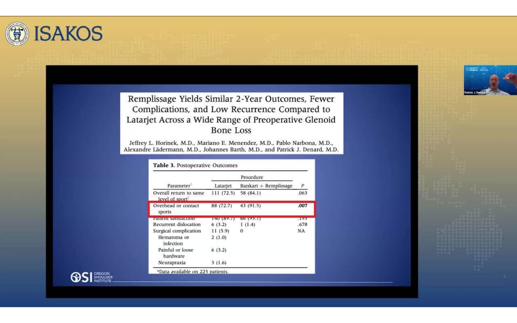
click at [290, 118] on div "10 seconds Tap to unmute" at bounding box center [258, 161] width 517 height 323
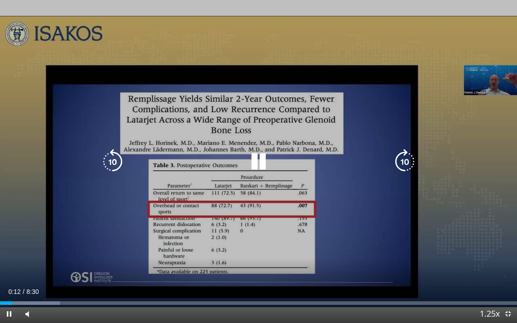
click at [260, 162] on icon "Video Player" at bounding box center [258, 161] width 25 height 25
click at [301, 106] on div "10 seconds Tap to unmute" at bounding box center [258, 161] width 517 height 323
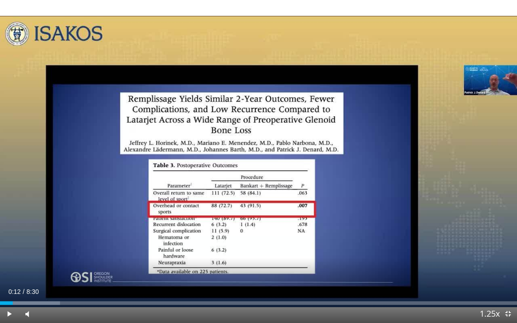
click at [112, 213] on div "10 seconds Tap to unmute" at bounding box center [258, 161] width 517 height 323
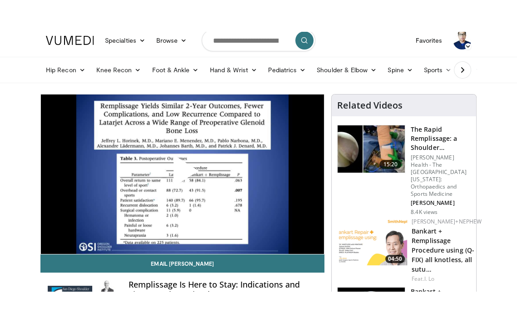
scroll to position [14, 0]
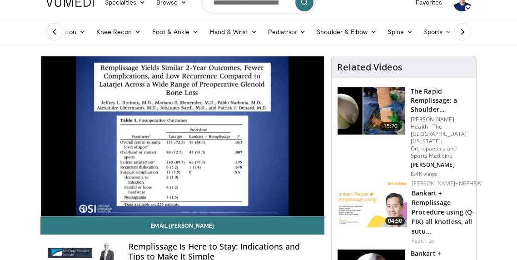
click at [306, 186] on div "Current Time 0:23 / Duration 10:06" at bounding box center [182, 184] width 283 height 8
click at [306, 186] on div "10 seconds Tap to unmute" at bounding box center [182, 136] width 283 height 160
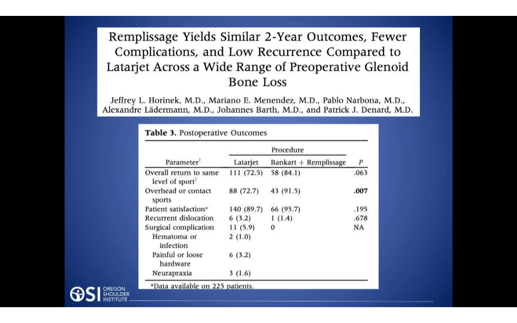
click at [46, 184] on div "10 seconds Tap to unmute" at bounding box center [258, 161] width 517 height 323
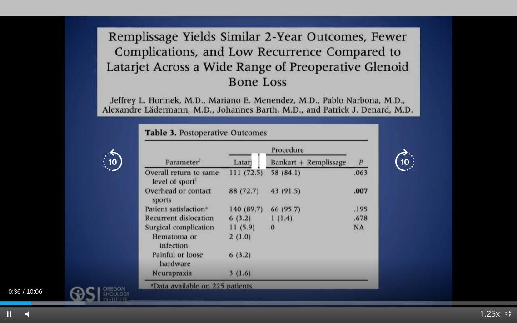
click at [112, 165] on icon "Video Player" at bounding box center [112, 161] width 25 height 25
click at [265, 163] on icon "Video Player" at bounding box center [258, 161] width 25 height 25
click at [252, 231] on div "10 seconds Tap to unmute" at bounding box center [258, 161] width 517 height 323
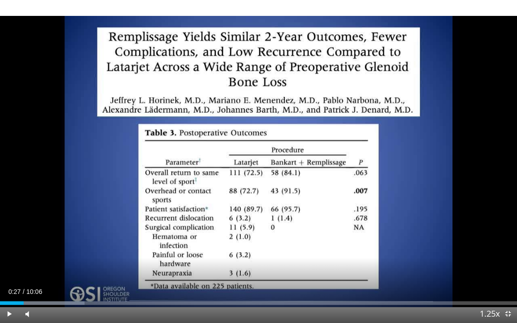
click at [262, 214] on div "10 seconds Tap to unmute" at bounding box center [258, 161] width 517 height 323
click at [431, 100] on div "10 seconds Tap to unmute" at bounding box center [258, 161] width 517 height 323
click at [278, 260] on div "10 seconds Tap to unmute" at bounding box center [258, 161] width 517 height 323
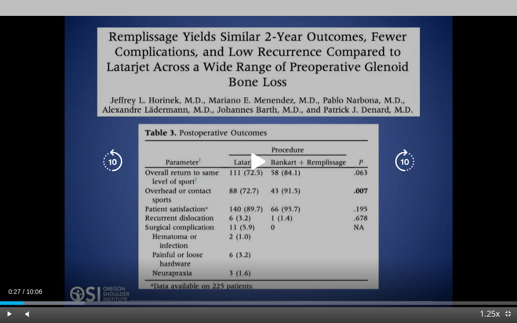
click at [282, 260] on div "10 seconds Tap to unmute" at bounding box center [258, 161] width 517 height 323
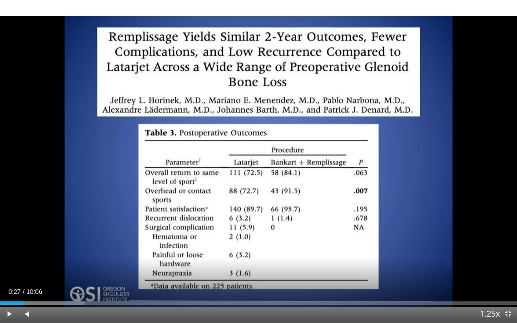
click at [270, 253] on div "10 seconds Tap to unmute" at bounding box center [258, 161] width 517 height 323
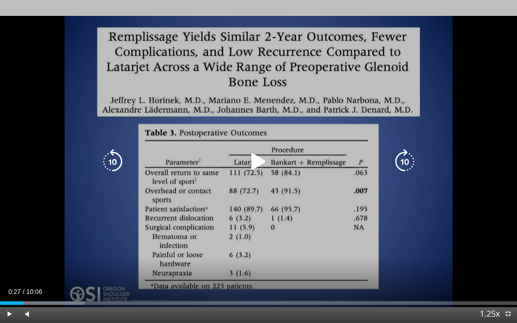
click at [266, 159] on icon "Video Player" at bounding box center [258, 161] width 25 height 25
click at [238, 259] on div "10 seconds Tap to unmute" at bounding box center [258, 161] width 517 height 323
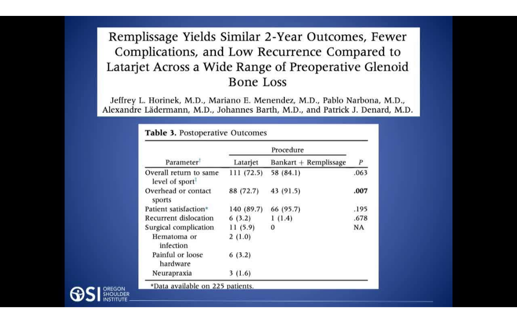
click at [468, 191] on div "10 seconds Tap to unmute" at bounding box center [258, 161] width 517 height 323
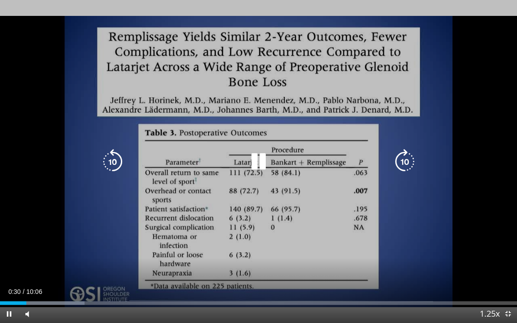
click at [409, 162] on icon "Video Player" at bounding box center [404, 161] width 25 height 25
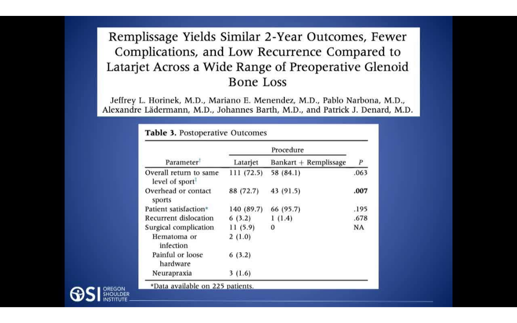
click at [118, 168] on icon "Video Player" at bounding box center [112, 161] width 25 height 25
click at [266, 170] on icon "Video Player" at bounding box center [258, 161] width 25 height 25
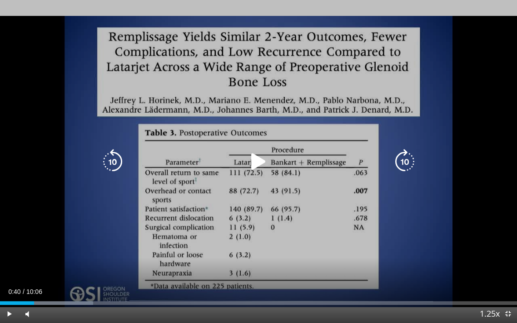
click at [266, 160] on icon "Video Player" at bounding box center [258, 161] width 25 height 25
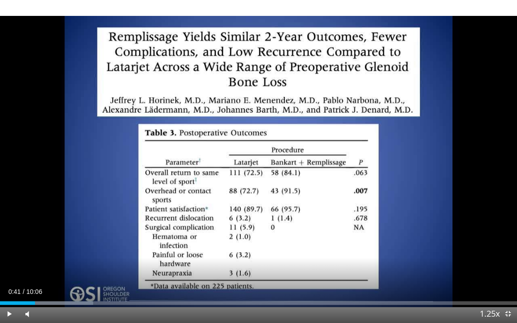
click at [202, 260] on div "10 seconds Tap to unmute" at bounding box center [258, 161] width 517 height 323
click at [225, 255] on div "10 seconds Tap to unmute" at bounding box center [258, 161] width 517 height 323
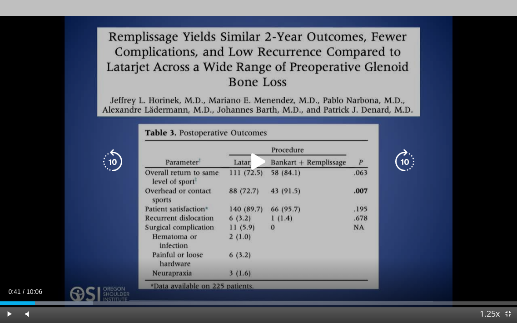
click at [259, 165] on icon "Video Player" at bounding box center [258, 161] width 25 height 25
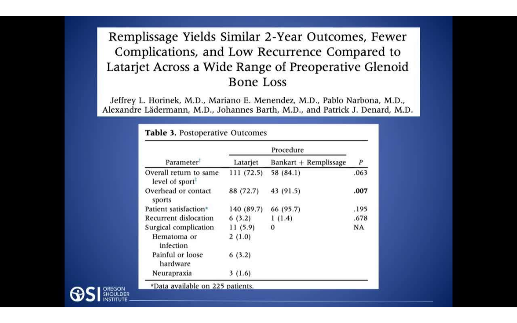
click at [273, 199] on div "10 seconds Tap to unmute" at bounding box center [258, 161] width 517 height 323
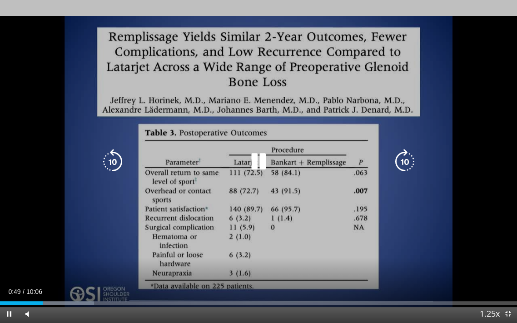
click at [262, 160] on icon "Video Player" at bounding box center [258, 161] width 25 height 25
click at [291, 223] on div "10 seconds Tap to unmute" at bounding box center [258, 161] width 517 height 323
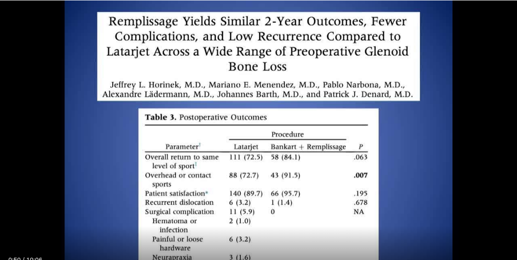
scroll to position [38, 0]
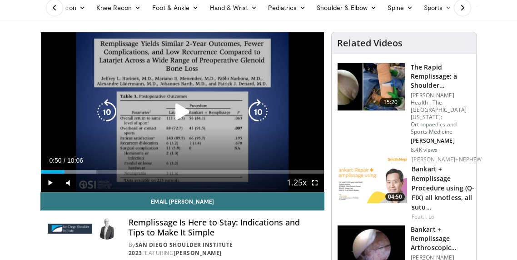
click at [186, 120] on icon "Video Player" at bounding box center [182, 111] width 25 height 25
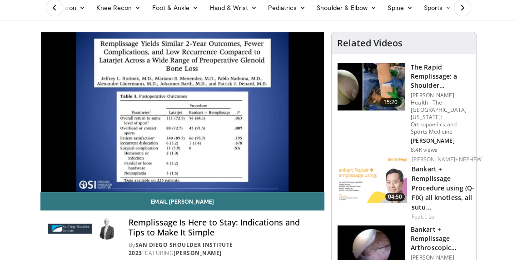
click at [192, 131] on div "10 seconds Tap to unmute" at bounding box center [182, 112] width 283 height 160
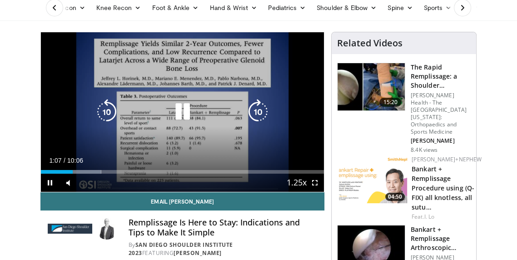
click at [187, 110] on icon "Video Player" at bounding box center [182, 111] width 25 height 25
click at [184, 159] on div "Current Time 1:08 / Duration 10:06" at bounding box center [182, 160] width 283 height 8
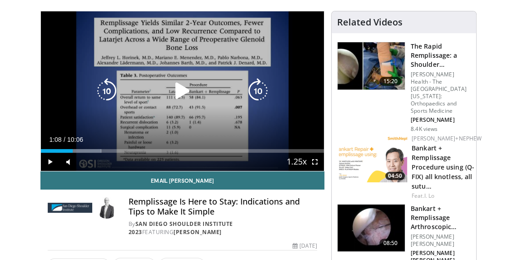
scroll to position [62, 0]
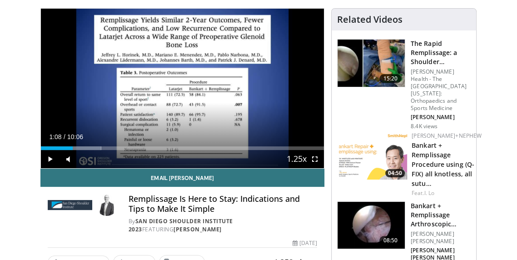
click at [260, 123] on div "10 seconds Tap to unmute" at bounding box center [182, 89] width 283 height 160
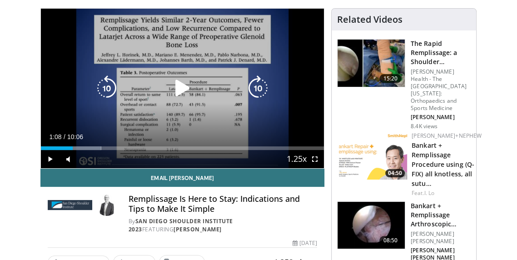
click at [187, 95] on icon "Video Player" at bounding box center [182, 87] width 25 height 25
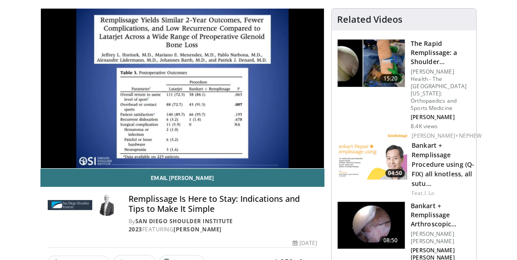
click at [187, 100] on icon "Video Player" at bounding box center [182, 87] width 25 height 25
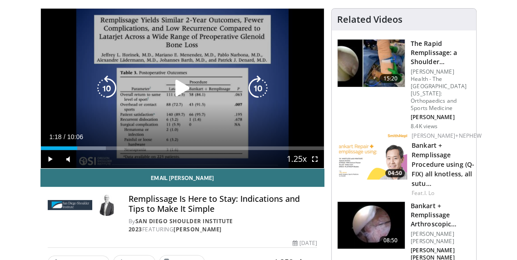
click at [185, 89] on icon "Video Player" at bounding box center [182, 87] width 25 height 25
click at [109, 94] on icon "Video Player" at bounding box center [106, 87] width 25 height 25
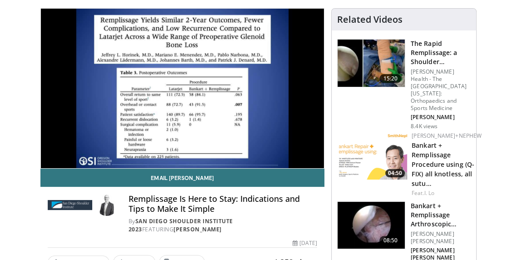
click at [182, 120] on div "10 seconds Tap to unmute" at bounding box center [182, 89] width 283 height 160
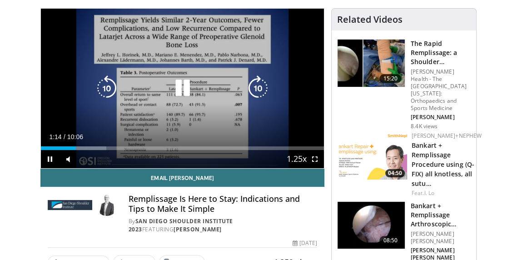
click at [184, 88] on icon "Video Player" at bounding box center [182, 87] width 25 height 25
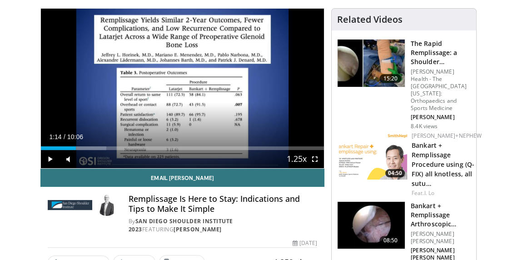
click at [204, 115] on div "10 seconds Tap to unmute" at bounding box center [182, 89] width 283 height 160
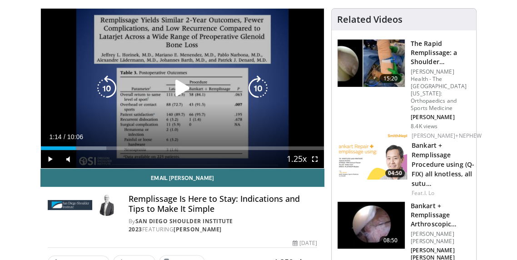
click at [182, 85] on icon "Video Player" at bounding box center [182, 87] width 25 height 25
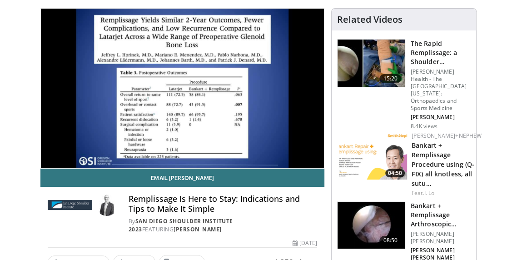
click at [203, 114] on div "10 seconds Tap to unmute" at bounding box center [182, 89] width 283 height 160
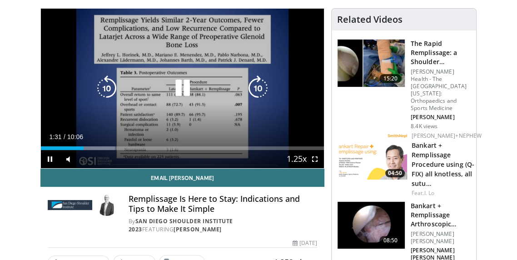
click at [178, 91] on icon "Video Player" at bounding box center [182, 87] width 25 height 25
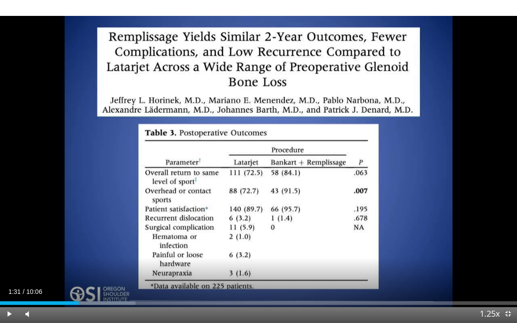
click at [311, 235] on div "10 seconds Tap to unmute" at bounding box center [258, 161] width 517 height 323
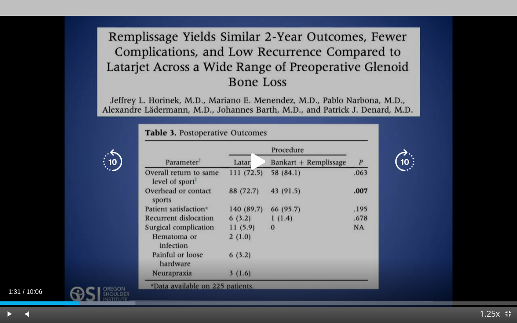
click at [262, 151] on icon "Video Player" at bounding box center [258, 161] width 25 height 25
click at [272, 251] on div "10 seconds Tap to unmute" at bounding box center [258, 161] width 517 height 323
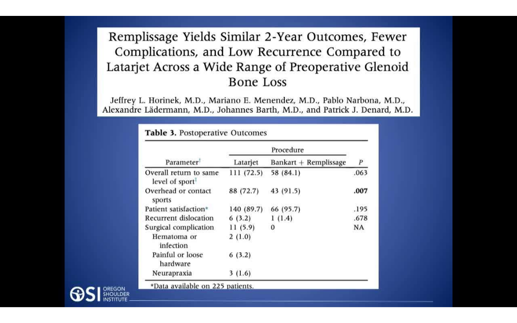
click at [278, 212] on div "10 seconds Tap to unmute" at bounding box center [258, 161] width 517 height 323
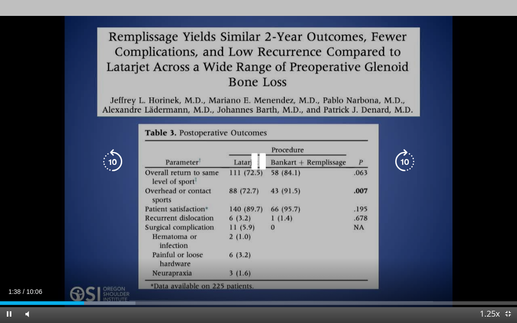
click at [115, 154] on icon "Video Player" at bounding box center [112, 161] width 25 height 25
click at [247, 256] on div "10 seconds Tap to unmute" at bounding box center [258, 161] width 517 height 323
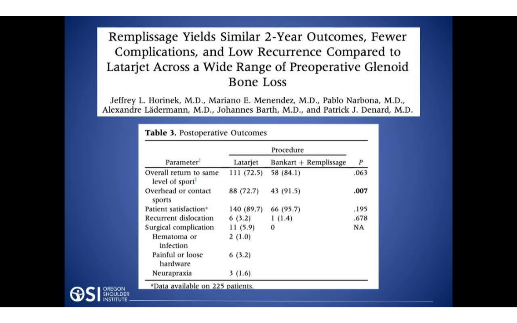
click at [268, 220] on div "10 seconds Tap to unmute" at bounding box center [258, 161] width 517 height 323
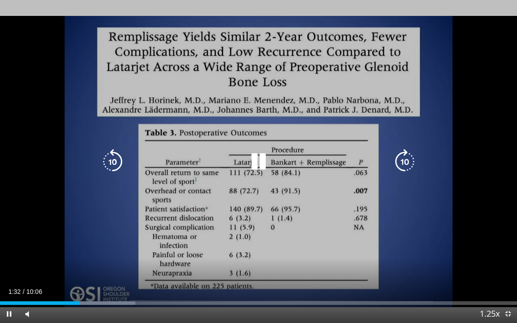
click at [261, 168] on icon "Video Player" at bounding box center [258, 161] width 25 height 25
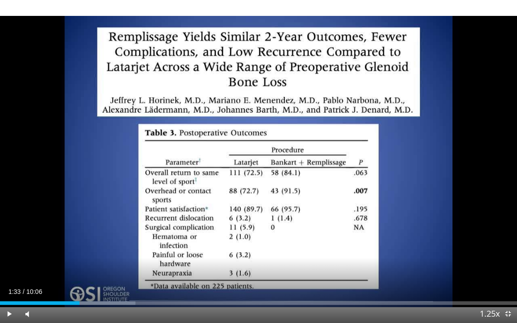
click at [248, 233] on div "10 seconds Tap to unmute" at bounding box center [258, 161] width 517 height 323
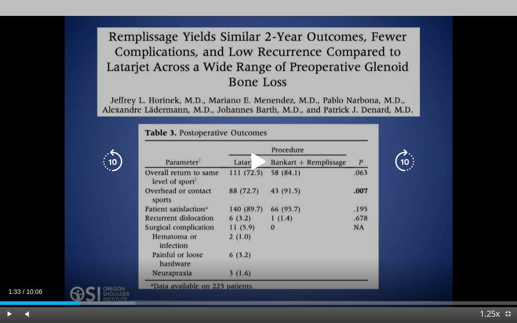
click at [264, 170] on icon "Video Player" at bounding box center [258, 161] width 25 height 25
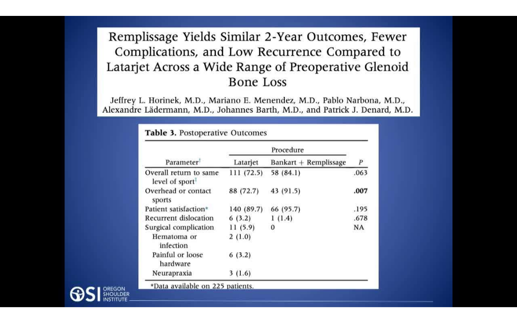
click at [252, 235] on div "10 seconds Tap to unmute" at bounding box center [258, 161] width 517 height 323
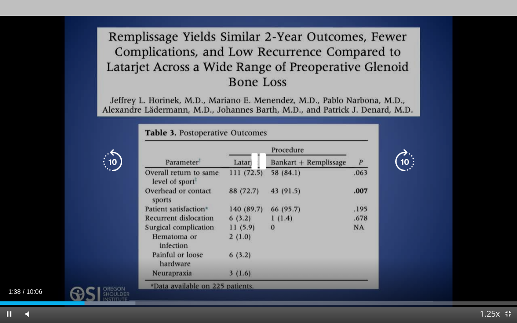
click at [258, 164] on icon "Video Player" at bounding box center [258, 161] width 25 height 25
click at [242, 240] on div "10 seconds Tap to unmute" at bounding box center [258, 161] width 517 height 323
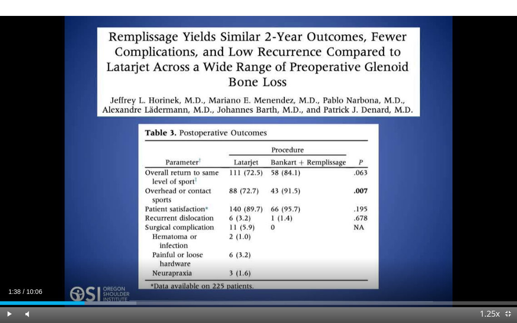
click at [304, 227] on div "10 seconds Tap to unmute" at bounding box center [258, 161] width 517 height 323
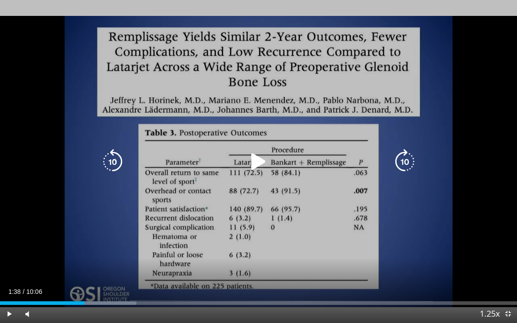
click at [266, 165] on icon "Video Player" at bounding box center [258, 161] width 25 height 25
click at [255, 236] on div "10 seconds Tap to unmute" at bounding box center [258, 161] width 517 height 323
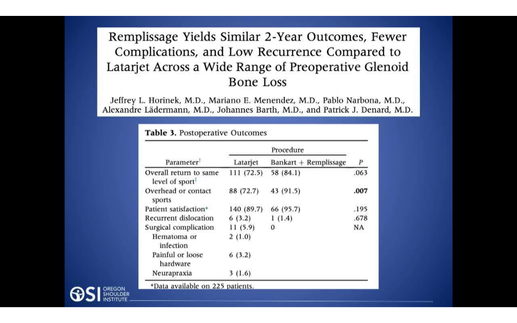
click at [209, 200] on div "10 seconds Tap to unmute" at bounding box center [258, 161] width 517 height 323
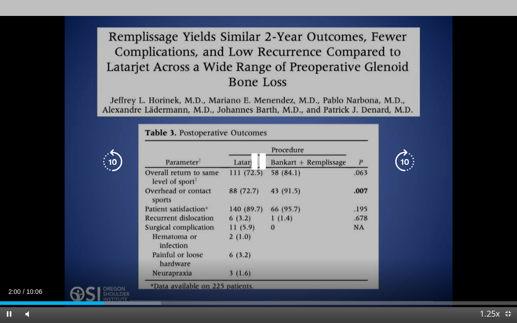
click at [269, 162] on icon "Video Player" at bounding box center [258, 161] width 25 height 25
click at [229, 223] on div "10 seconds Tap to unmute" at bounding box center [258, 161] width 517 height 323
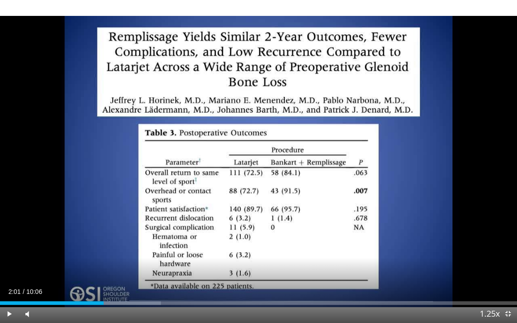
click at [272, 216] on div "10 seconds Tap to unmute" at bounding box center [258, 161] width 517 height 323
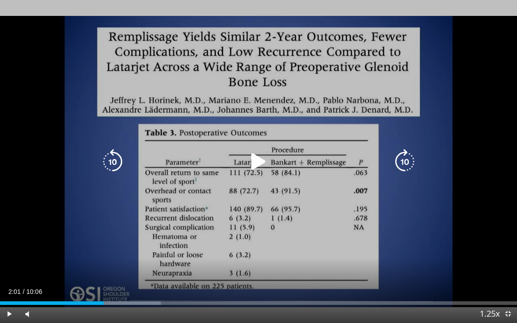
click at [258, 155] on icon "Video Player" at bounding box center [258, 161] width 25 height 25
click at [260, 233] on div "10 seconds Tap to unmute" at bounding box center [258, 161] width 517 height 323
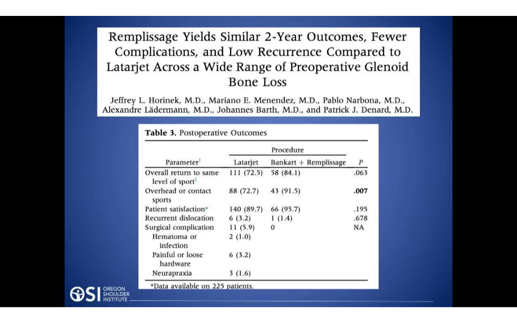
click at [284, 211] on div "10 seconds Tap to unmute" at bounding box center [258, 161] width 517 height 323
click at [320, 248] on div "10 seconds Tap to unmute" at bounding box center [258, 161] width 517 height 323
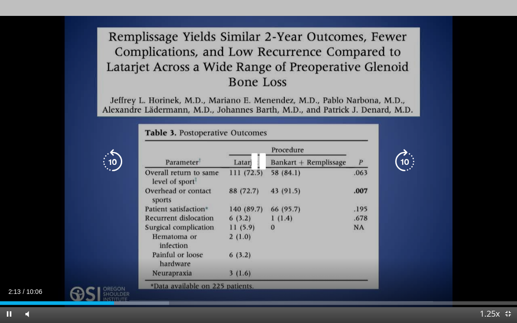
click at [263, 155] on icon "Video Player" at bounding box center [258, 161] width 25 height 25
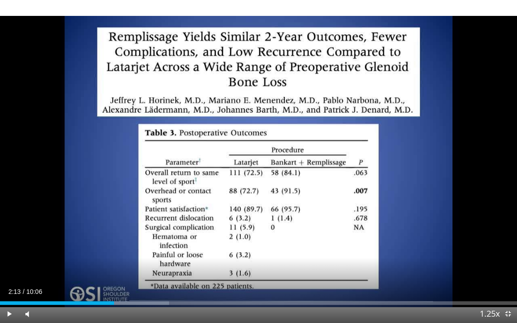
click at [257, 246] on div "10 seconds Tap to unmute" at bounding box center [258, 161] width 517 height 323
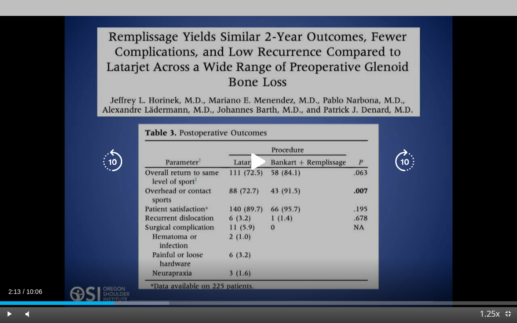
click at [263, 168] on icon "Video Player" at bounding box center [258, 161] width 25 height 25
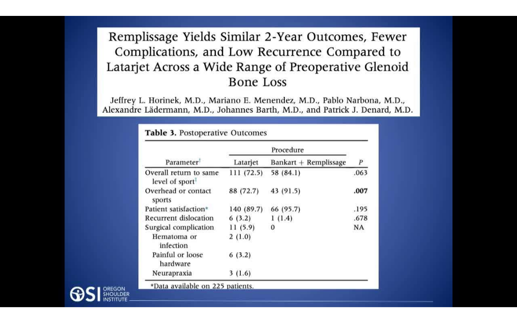
click at [85, 175] on div "10 seconds Tap to unmute" at bounding box center [258, 161] width 517 height 323
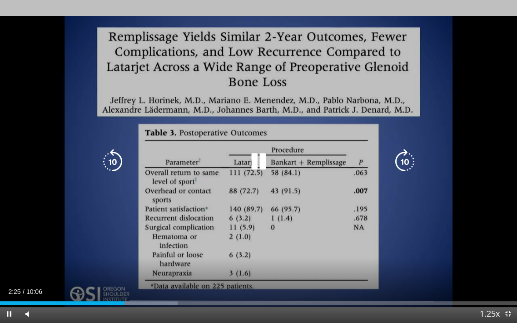
click at [270, 165] on icon "Video Player" at bounding box center [258, 161] width 25 height 25
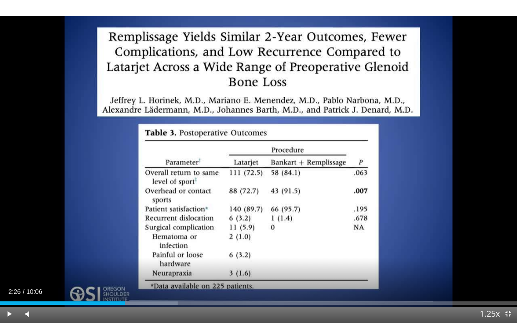
click at [217, 230] on div "10 seconds Tap to unmute" at bounding box center [258, 161] width 517 height 323
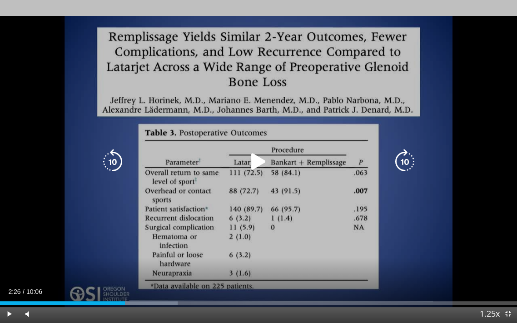
click at [261, 180] on div "10 seconds Tap to unmute" at bounding box center [258, 161] width 517 height 323
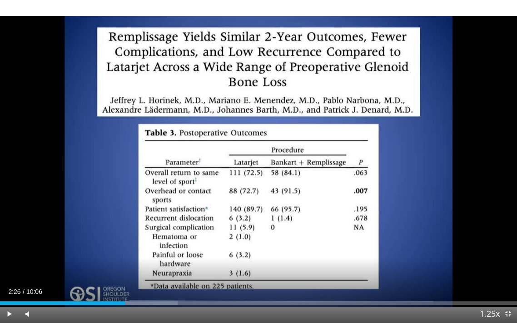
click at [243, 204] on div "10 seconds Tap to unmute" at bounding box center [258, 161] width 517 height 323
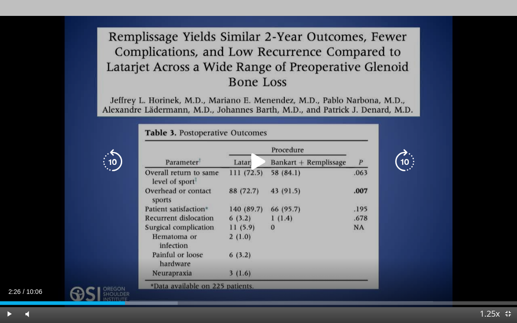
click at [261, 169] on icon "Video Player" at bounding box center [258, 161] width 25 height 25
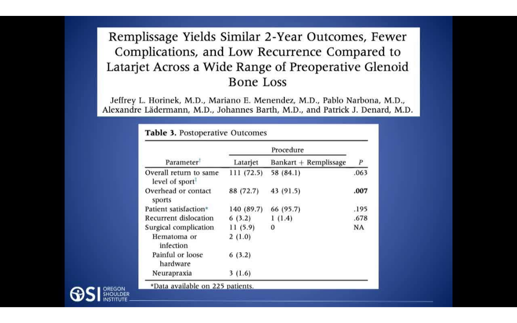
click at [248, 211] on div "10 seconds Tap to unmute" at bounding box center [258, 161] width 517 height 323
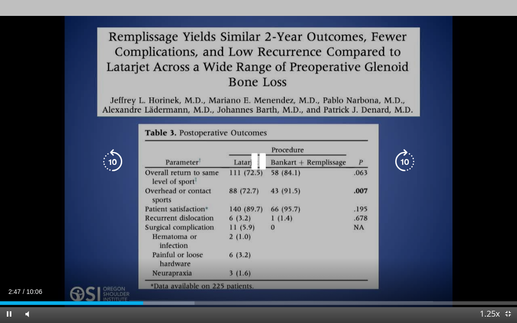
click at [266, 173] on icon "Video Player" at bounding box center [258, 161] width 25 height 25
click at [250, 220] on div "10 seconds Tap to unmute" at bounding box center [258, 161] width 517 height 323
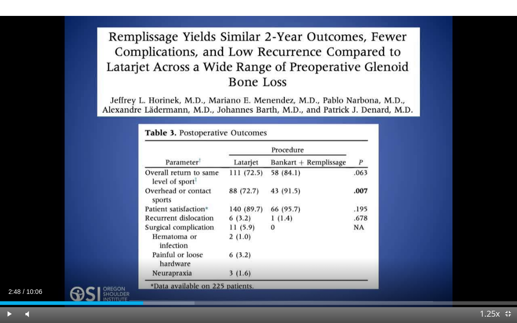
click at [264, 218] on div "10 seconds Tap to unmute" at bounding box center [258, 161] width 517 height 323
click at [259, 205] on div "10 seconds Tap to unmute" at bounding box center [258, 161] width 517 height 323
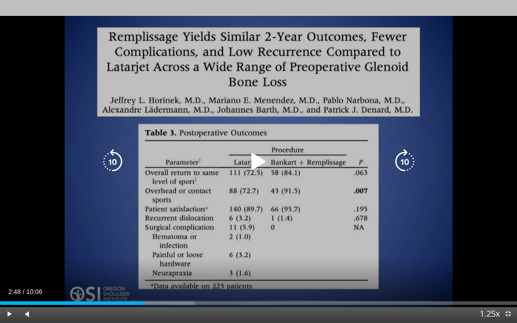
click at [267, 159] on icon "Video Player" at bounding box center [258, 161] width 25 height 25
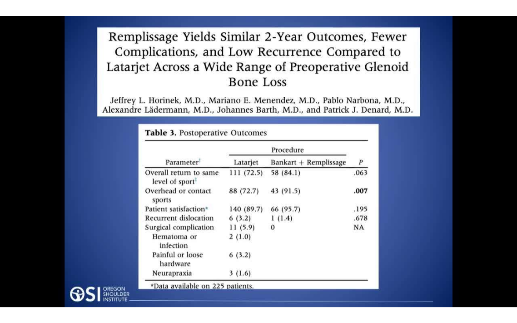
click at [243, 171] on div "10 seconds Tap to unmute" at bounding box center [258, 161] width 517 height 323
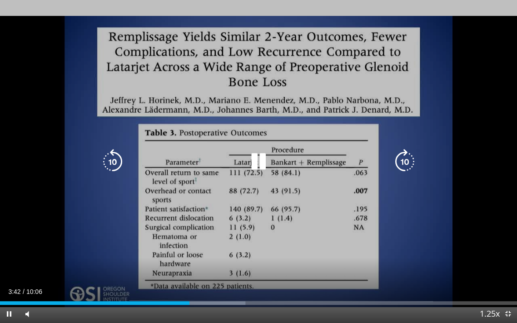
click at [120, 166] on icon "Video Player" at bounding box center [112, 161] width 25 height 25
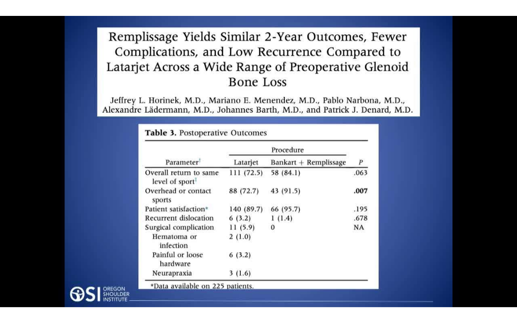
click at [227, 212] on div "10 seconds Tap to unmute" at bounding box center [258, 161] width 517 height 323
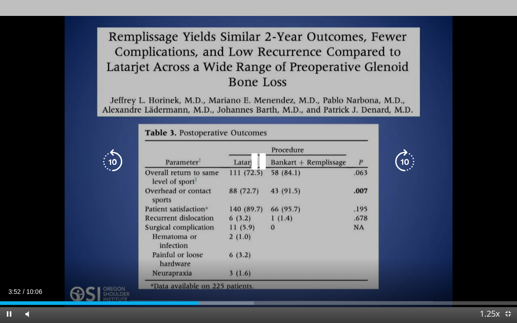
click at [269, 153] on icon "Video Player" at bounding box center [258, 161] width 25 height 25
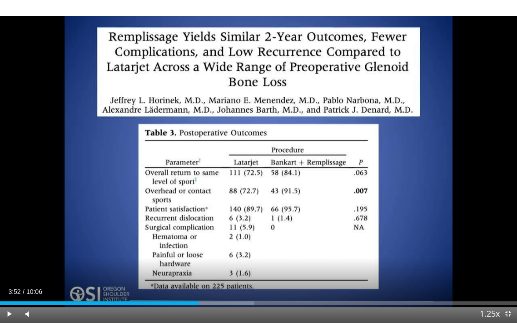
click at [251, 217] on div "10 seconds Tap to unmute" at bounding box center [258, 161] width 517 height 323
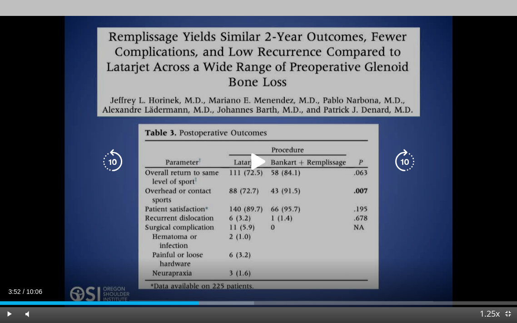
click at [260, 164] on icon "Video Player" at bounding box center [258, 161] width 25 height 25
click at [410, 160] on icon "Video Player" at bounding box center [404, 161] width 25 height 25
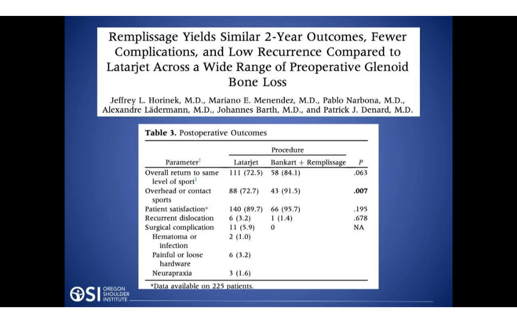
click at [400, 161] on icon "Video Player" at bounding box center [404, 161] width 25 height 25
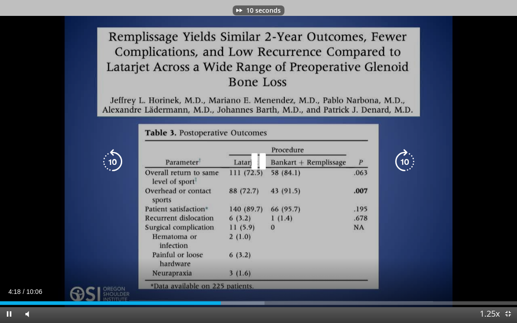
click at [410, 165] on icon "Video Player" at bounding box center [404, 161] width 25 height 25
click at [110, 165] on icon "Video Player" at bounding box center [112, 161] width 25 height 25
click at [117, 165] on icon "Video Player" at bounding box center [112, 161] width 25 height 25
click at [119, 157] on icon "Video Player" at bounding box center [112, 161] width 25 height 25
click at [411, 165] on icon "Video Player" at bounding box center [404, 161] width 25 height 25
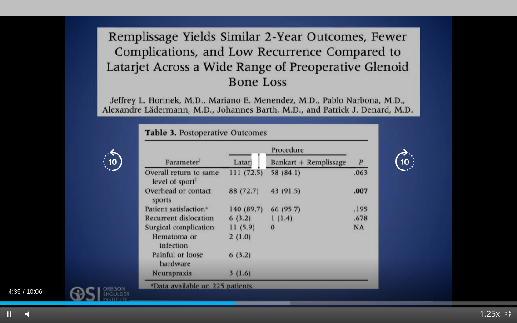
click at [120, 164] on icon "Video Player" at bounding box center [112, 161] width 25 height 25
click at [109, 166] on icon "Video Player" at bounding box center [112, 161] width 25 height 25
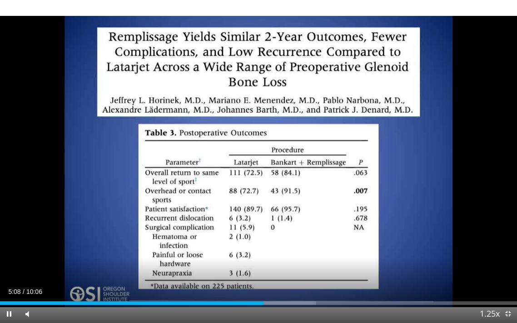
click at [462, 156] on div "10 seconds Tap to unmute" at bounding box center [258, 161] width 517 height 323
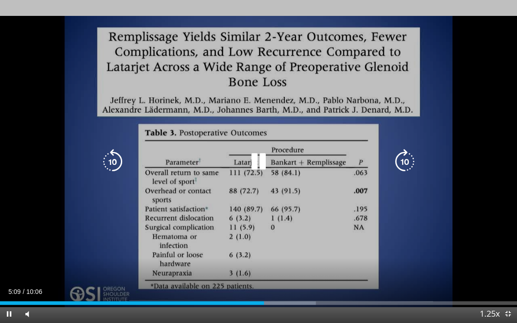
click at [465, 155] on div "10 seconds Tap to unmute" at bounding box center [258, 161] width 517 height 323
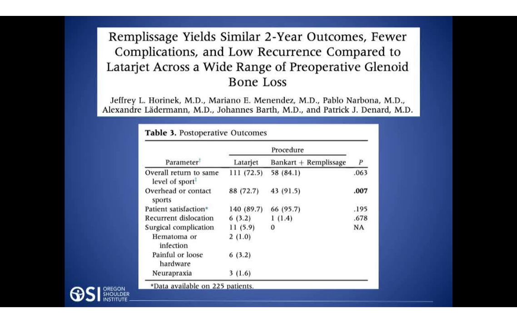
click at [366, 260] on div "10 seconds Tap to unmute" at bounding box center [258, 161] width 517 height 323
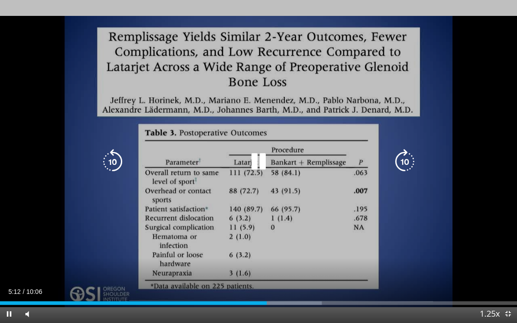
click at [372, 260] on div "10 seconds Tap to unmute" at bounding box center [258, 161] width 517 height 323
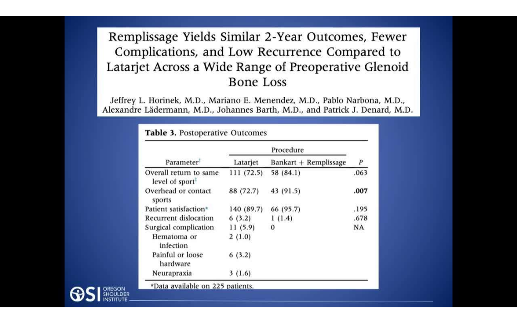
click at [394, 253] on div "10 seconds Tap to unmute" at bounding box center [258, 161] width 517 height 323
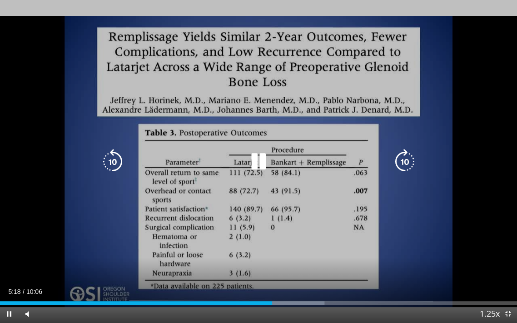
click at [462, 195] on div "10 seconds Tap to unmute" at bounding box center [258, 161] width 517 height 323
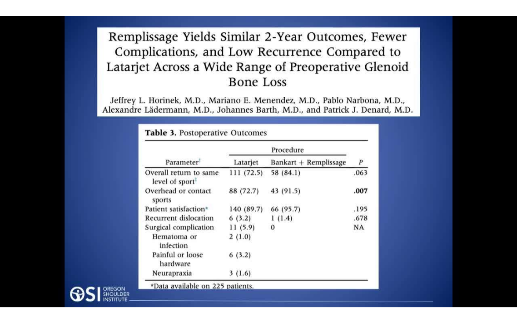
click at [356, 208] on div "10 seconds Tap to unmute" at bounding box center [258, 161] width 517 height 323
click at [247, 211] on div "10 seconds Tap to unmute" at bounding box center [258, 161] width 517 height 323
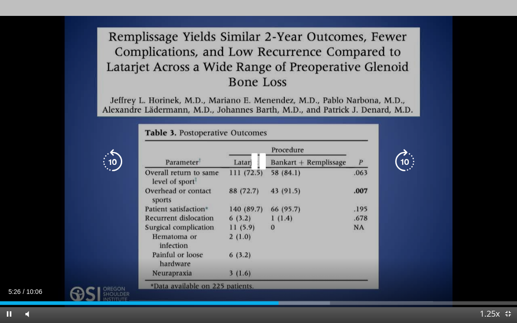
click at [265, 157] on icon "Video Player" at bounding box center [258, 161] width 25 height 25
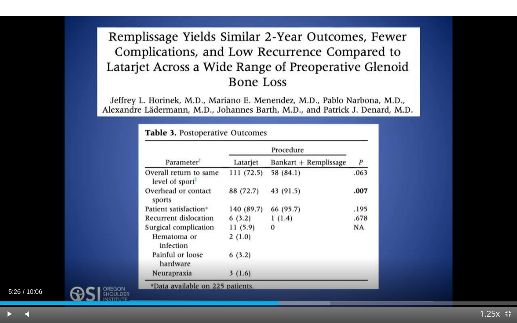
click at [202, 221] on div "10 seconds Tap to unmute" at bounding box center [258, 161] width 517 height 323
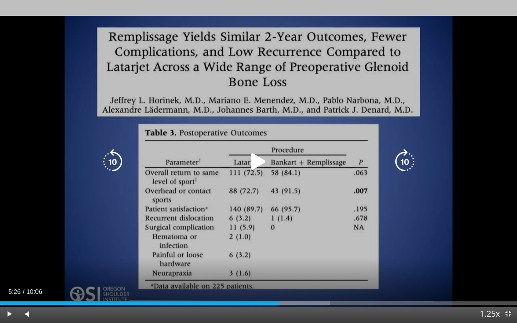
click at [263, 169] on icon "Video Player" at bounding box center [258, 161] width 25 height 25
click at [260, 166] on icon "Video Player" at bounding box center [258, 161] width 25 height 25
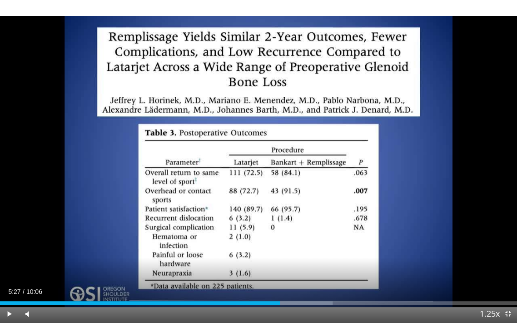
click at [324, 114] on div "10 seconds Tap to unmute" at bounding box center [258, 161] width 517 height 323
click at [210, 203] on div "10 seconds Tap to unmute" at bounding box center [258, 161] width 517 height 323
click at [255, 213] on div "10 seconds Tap to unmute" at bounding box center [258, 161] width 517 height 323
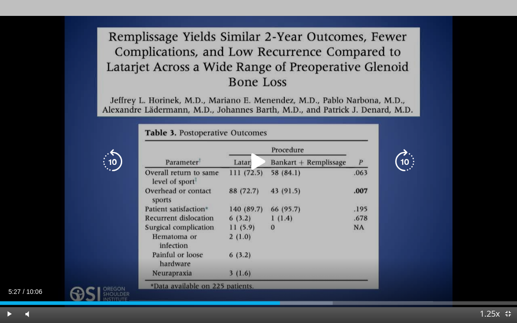
click at [260, 171] on icon "Video Player" at bounding box center [258, 161] width 25 height 25
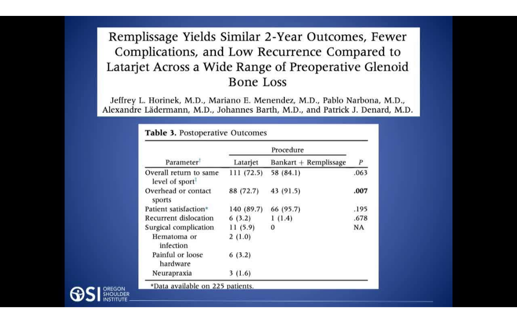
click at [181, 208] on div "10 seconds Tap to unmute" at bounding box center [258, 161] width 517 height 323
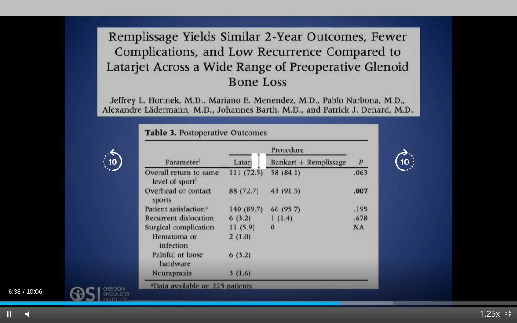
click at [123, 165] on icon "Video Player" at bounding box center [112, 161] width 25 height 25
click at [115, 170] on icon "Video Player" at bounding box center [112, 161] width 25 height 25
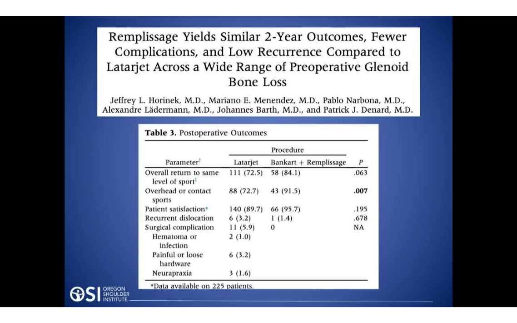
click at [187, 232] on div "20 seconds Tap to unmute" at bounding box center [258, 161] width 517 height 323
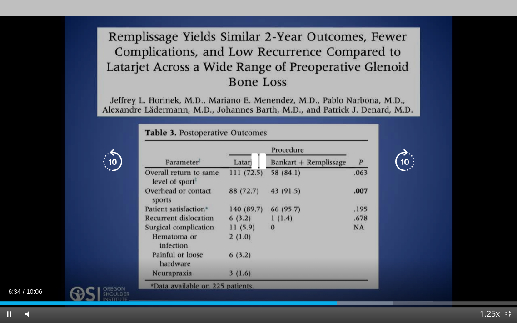
click at [259, 165] on icon "Video Player" at bounding box center [258, 161] width 25 height 25
click at [217, 238] on div "20 seconds Tap to unmute" at bounding box center [258, 161] width 517 height 323
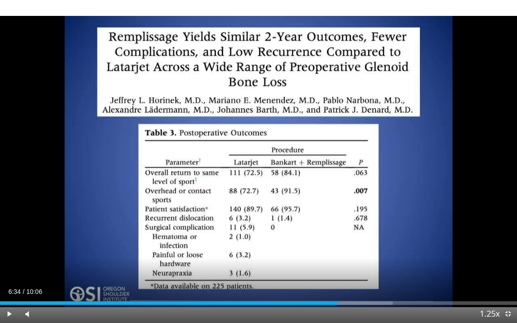
click at [200, 235] on div "20 seconds Tap to unmute" at bounding box center [258, 161] width 517 height 323
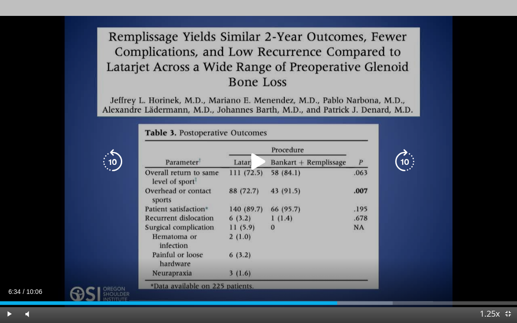
click at [262, 159] on icon "Video Player" at bounding box center [258, 161] width 25 height 25
click at [232, 225] on div "20 seconds Tap to unmute" at bounding box center [258, 161] width 517 height 323
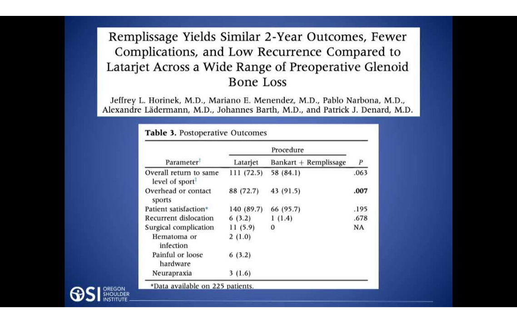
click at [330, 174] on div "20 seconds Tap to unmute" at bounding box center [258, 161] width 517 height 323
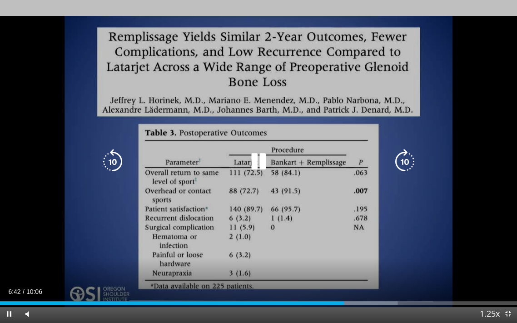
click at [401, 160] on icon "Video Player" at bounding box center [404, 161] width 25 height 25
click at [401, 165] on icon "Video Player" at bounding box center [404, 161] width 25 height 25
click at [409, 158] on icon "Video Player" at bounding box center [404, 161] width 25 height 25
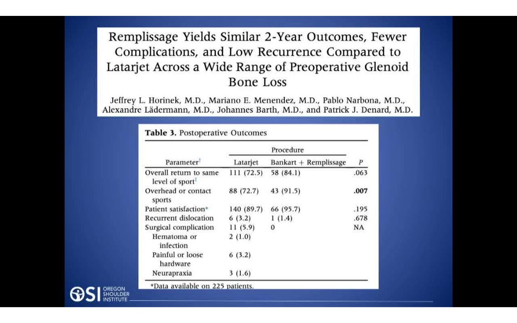
click at [411, 163] on icon "Video Player" at bounding box center [404, 161] width 25 height 25
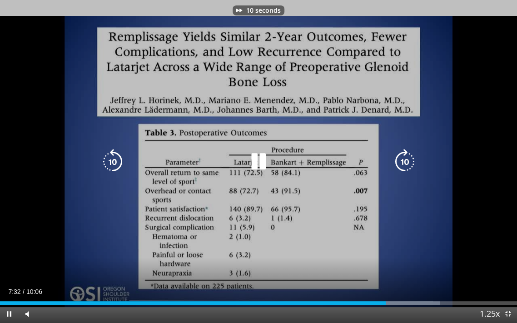
click at [262, 165] on icon "Video Player" at bounding box center [258, 161] width 25 height 25
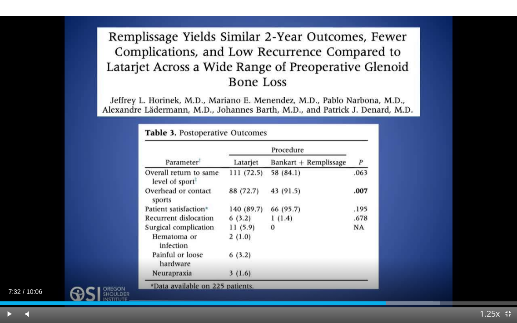
click at [409, 172] on icon "Video Player" at bounding box center [404, 161] width 25 height 25
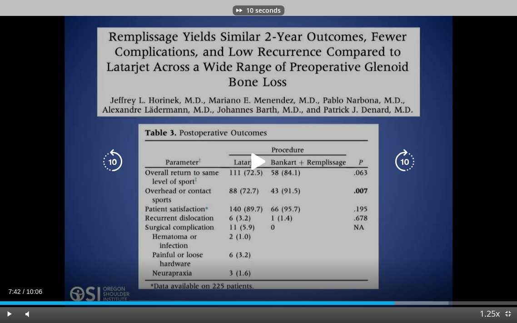
click at [405, 165] on icon "Video Player" at bounding box center [404, 161] width 25 height 25
click at [266, 164] on icon "Video Player" at bounding box center [258, 161] width 25 height 25
click at [403, 162] on icon "Video Player" at bounding box center [404, 161] width 25 height 25
click at [406, 165] on icon "Video Player" at bounding box center [404, 161] width 25 height 25
click at [403, 165] on icon "Video Player" at bounding box center [404, 161] width 25 height 25
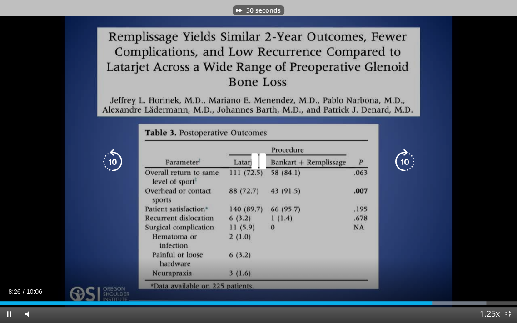
click at [118, 162] on icon "Video Player" at bounding box center [112, 161] width 25 height 25
click at [116, 172] on icon "Video Player" at bounding box center [112, 161] width 25 height 25
click at [119, 165] on icon "Video Player" at bounding box center [112, 161] width 25 height 25
click at [119, 169] on icon "Video Player" at bounding box center [112, 161] width 25 height 25
click at [120, 165] on icon "Video Player" at bounding box center [112, 161] width 25 height 25
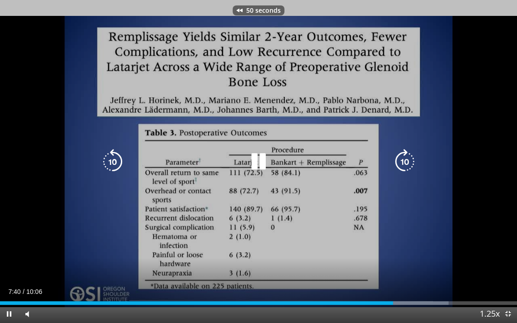
click at [105, 162] on icon "Video Player" at bounding box center [112, 161] width 25 height 25
click at [114, 163] on icon "Video Player" at bounding box center [112, 161] width 25 height 25
click at [260, 220] on div "30 seconds Tap to unmute" at bounding box center [258, 161] width 517 height 323
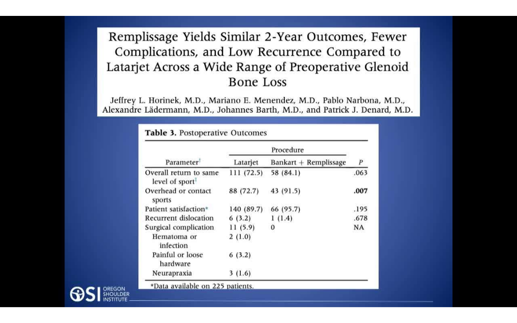
click at [247, 225] on div "30 seconds Tap to unmute" at bounding box center [258, 161] width 517 height 323
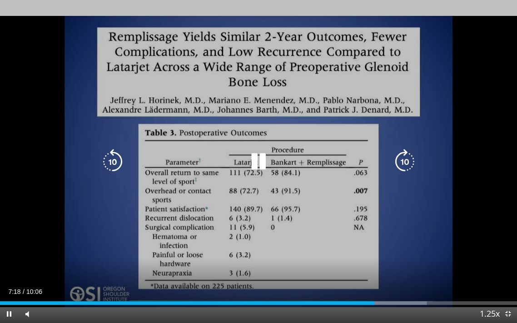
click at [264, 165] on icon "Video Player" at bounding box center [258, 161] width 25 height 25
click at [246, 231] on div "30 seconds Tap to unmute" at bounding box center [258, 161] width 517 height 323
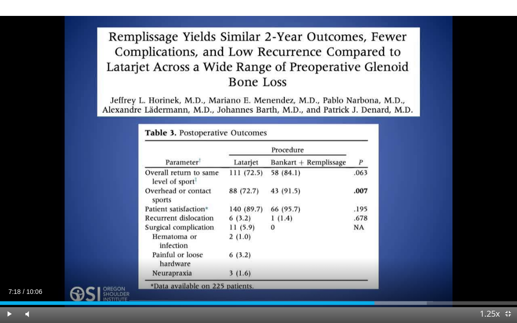
click at [308, 228] on div "30 seconds Tap to unmute" at bounding box center [258, 161] width 517 height 323
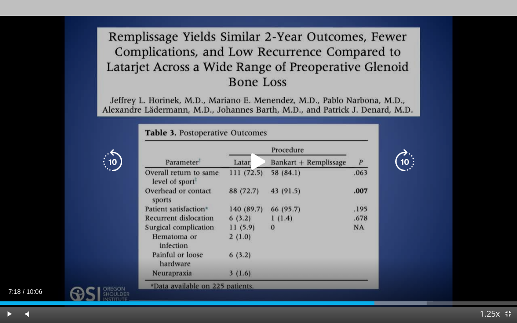
click at [269, 170] on icon "Video Player" at bounding box center [258, 161] width 25 height 25
click at [284, 230] on div "30 seconds Tap to unmute" at bounding box center [258, 161] width 517 height 323
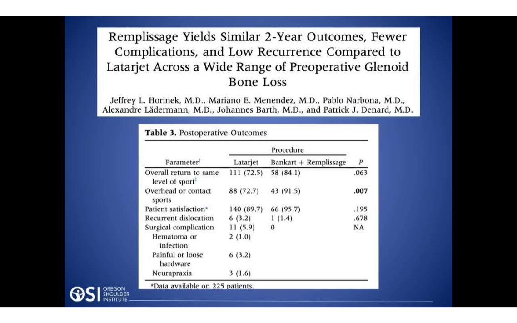
click at [308, 244] on div "30 seconds Tap to unmute" at bounding box center [258, 161] width 517 height 323
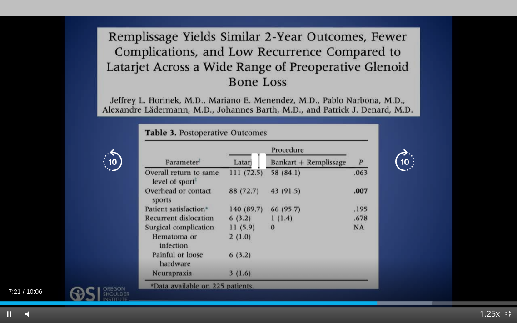
click at [405, 170] on icon "Video Player" at bounding box center [404, 161] width 25 height 25
click at [402, 160] on icon "Video Player" at bounding box center [404, 161] width 25 height 25
click at [401, 164] on icon "Video Player" at bounding box center [404, 161] width 25 height 25
click at [407, 164] on icon "Video Player" at bounding box center [404, 161] width 25 height 25
click at [407, 162] on icon "Video Player" at bounding box center [404, 161] width 25 height 25
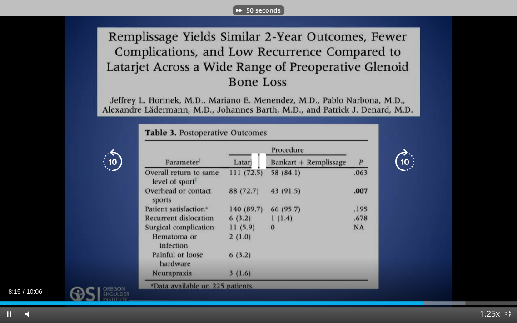
click at [404, 165] on icon "Video Player" at bounding box center [404, 161] width 25 height 25
click at [407, 159] on icon "Video Player" at bounding box center [404, 161] width 25 height 25
click at [412, 158] on icon "Video Player" at bounding box center [404, 161] width 25 height 25
click at [110, 174] on icon "Video Player" at bounding box center [112, 161] width 25 height 25
click at [413, 172] on icon "Video Player" at bounding box center [404, 161] width 25 height 25
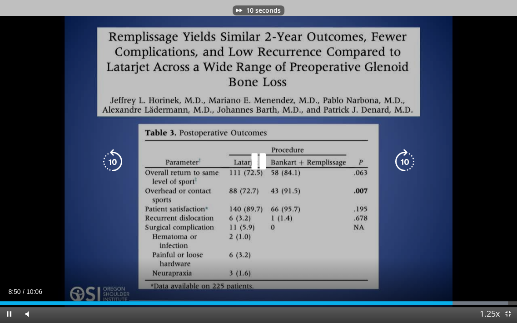
click at [412, 173] on icon "Video Player" at bounding box center [404, 161] width 25 height 25
click at [406, 169] on icon "Video Player" at bounding box center [404, 161] width 25 height 25
click at [123, 162] on icon "Video Player" at bounding box center [112, 161] width 25 height 25
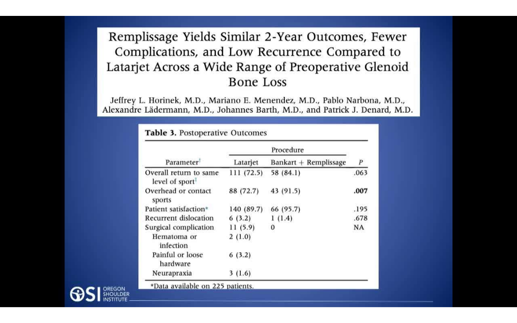
click at [277, 244] on div "10 seconds Tap to unmute" at bounding box center [258, 161] width 517 height 323
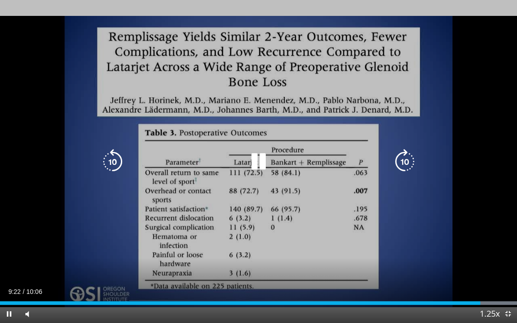
click at [111, 161] on icon "Video Player" at bounding box center [112, 161] width 25 height 25
click at [268, 165] on icon "Video Player" at bounding box center [258, 161] width 25 height 25
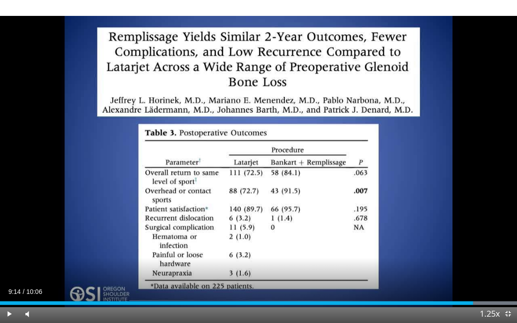
click at [265, 227] on div "10 seconds Tap to unmute" at bounding box center [258, 161] width 517 height 323
click at [283, 223] on div "10 seconds Tap to unmute" at bounding box center [258, 161] width 517 height 323
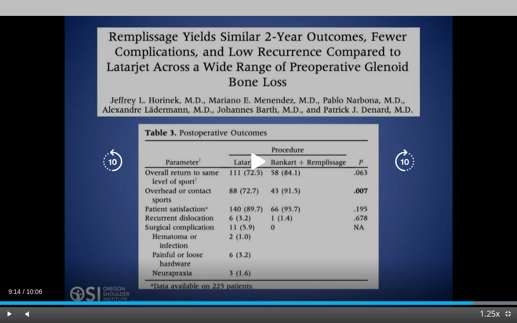
click at [261, 158] on icon "Video Player" at bounding box center [258, 161] width 25 height 25
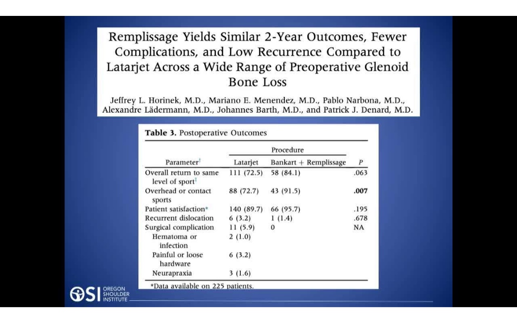
click at [256, 232] on div "10 seconds Tap to unmute" at bounding box center [258, 161] width 517 height 323
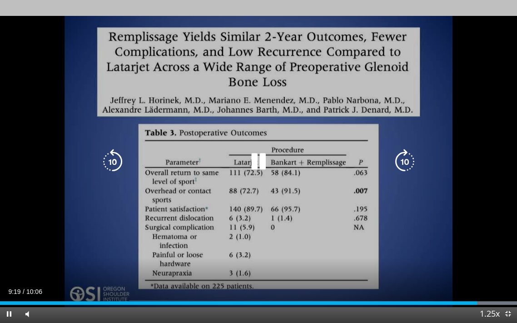
click at [262, 158] on icon "Video Player" at bounding box center [258, 161] width 25 height 25
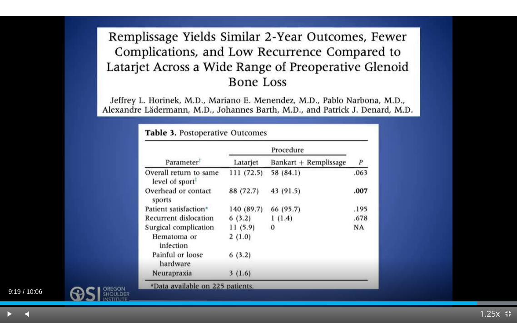
click at [231, 260] on div "10 seconds Tap to unmute" at bounding box center [258, 161] width 517 height 323
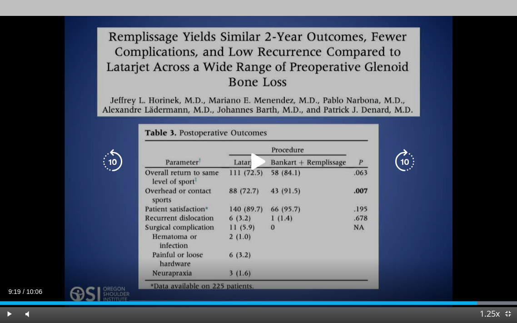
click at [258, 170] on icon "Video Player" at bounding box center [258, 161] width 25 height 25
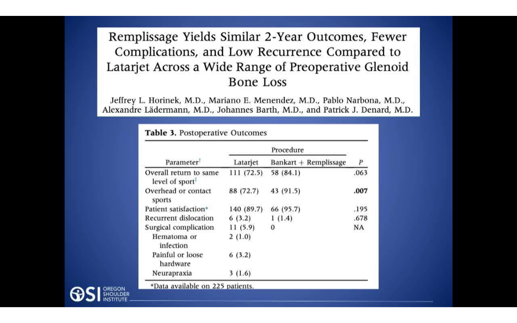
click at [255, 210] on div "10 seconds Tap to unmute" at bounding box center [258, 161] width 517 height 323
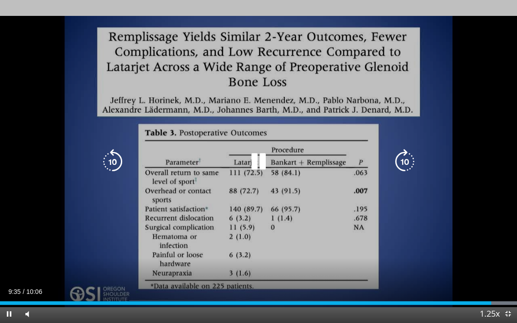
click at [303, 219] on div "10 seconds Tap to unmute" at bounding box center [258, 161] width 517 height 323
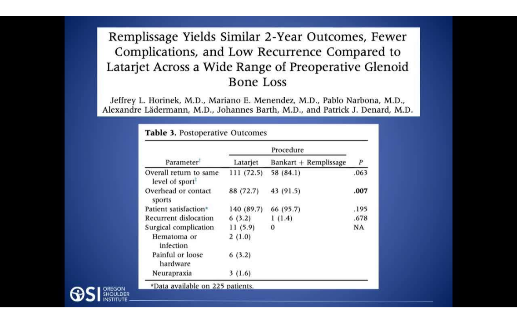
click at [269, 221] on div "10 seconds Tap to unmute" at bounding box center [258, 161] width 517 height 323
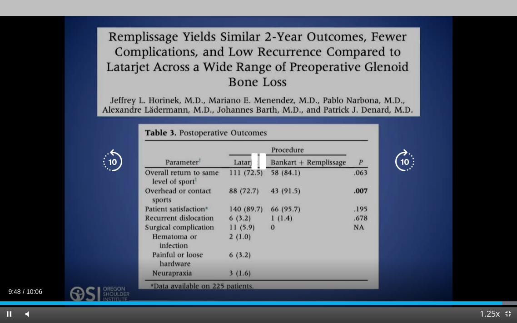
click at [265, 160] on icon "Video Player" at bounding box center [258, 161] width 25 height 25
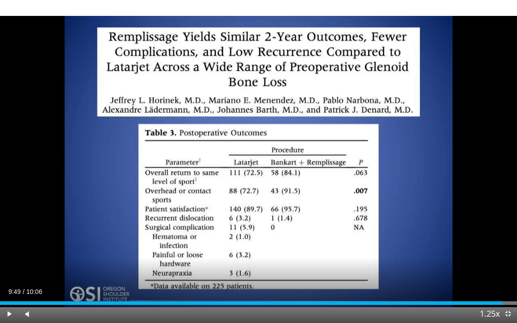
click at [202, 189] on div "10 seconds Tap to unmute" at bounding box center [258, 161] width 517 height 323
click at [119, 260] on div "08:17" at bounding box center [212, 303] width 424 height 4
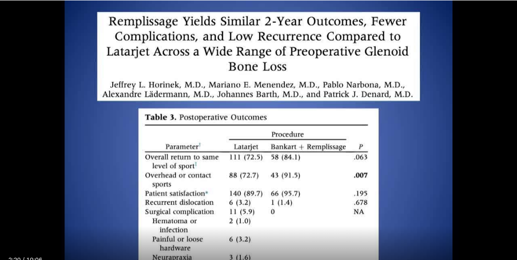
scroll to position [0, 0]
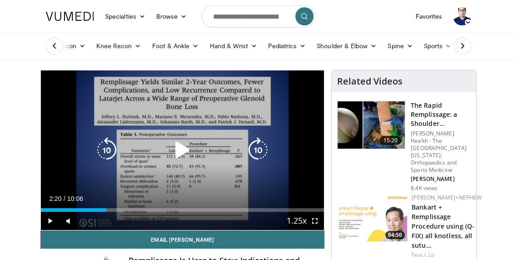
click at [308, 40] on li "Pediatrics Hip Spine Sports Medicine Trauma Upper Extremity Foot & Ankle" at bounding box center [287, 46] width 49 height 18
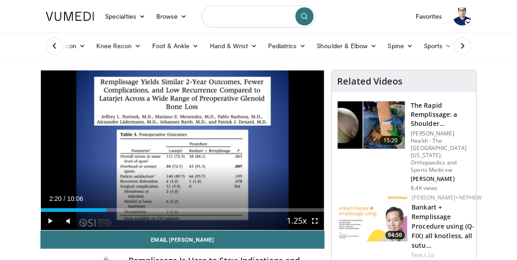
click at [256, 19] on input "Search topics, interventions" at bounding box center [259, 16] width 114 height 22
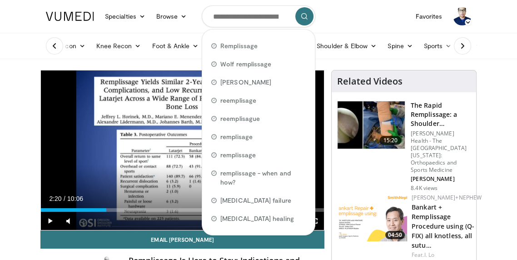
click at [260, 48] on div "Remplissage" at bounding box center [258, 46] width 105 height 18
type input "**********"
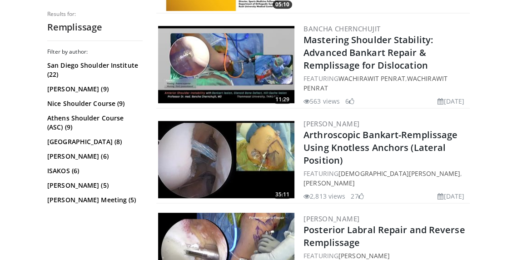
scroll to position [350, 0]
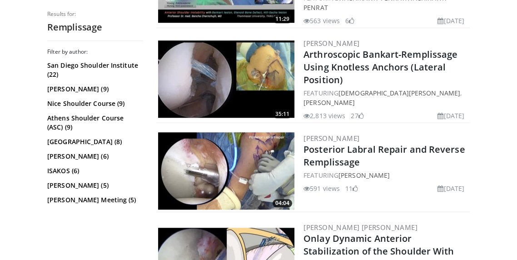
click at [461, 243] on h2 "Onlay Dynamic Anterior Stabilization of the Shoulder With the [MEDICAL_DATA] Au…" at bounding box center [386, 264] width 165 height 64
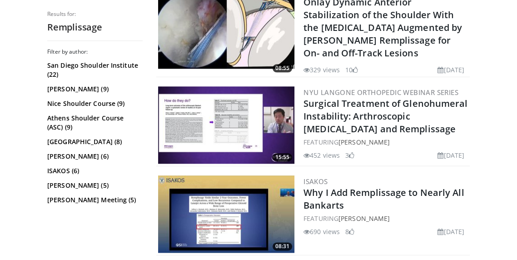
click at [465, 244] on div "ISAKOS Why I Add Remplissage to Nearly All Bankarts FEATURING [PERSON_NAME] 690…" at bounding box center [386, 213] width 165 height 77
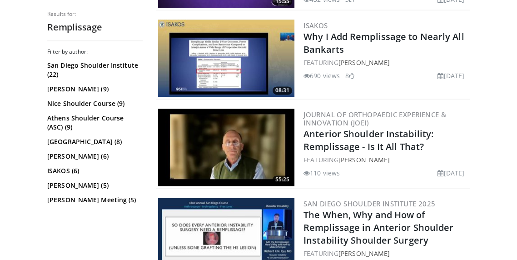
scroll to position [820, 0]
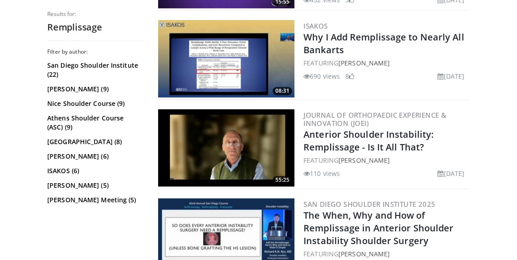
click at [453, 209] on h2 "The When, Why and How of Remplissage in Anterior Shoulder Instability Shoulder …" at bounding box center [386, 228] width 165 height 38
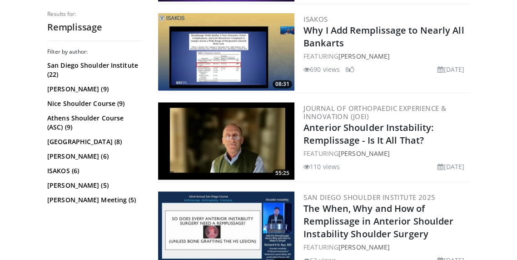
click at [213, 45] on img at bounding box center [226, 51] width 136 height 77
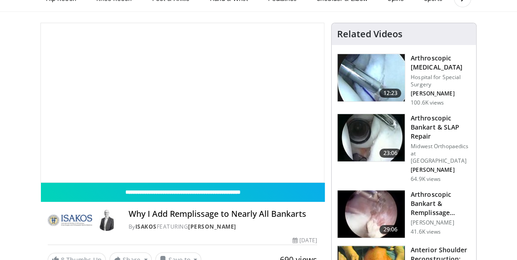
scroll to position [59, 0]
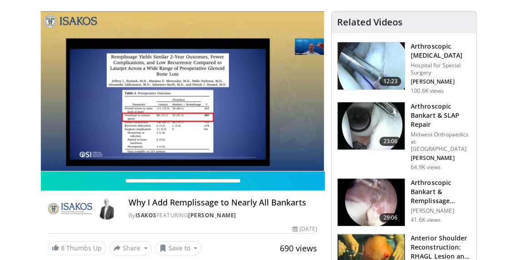
click at [296, 96] on div "10 seconds Tap to unmute" at bounding box center [182, 91] width 283 height 160
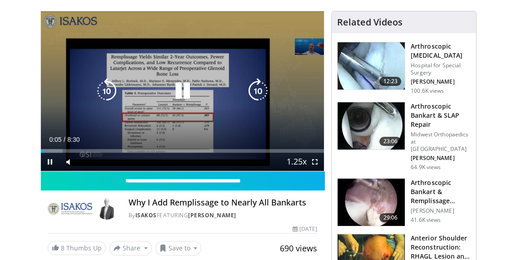
click at [296, 96] on div "10 seconds Tap to unmute" at bounding box center [182, 91] width 283 height 160
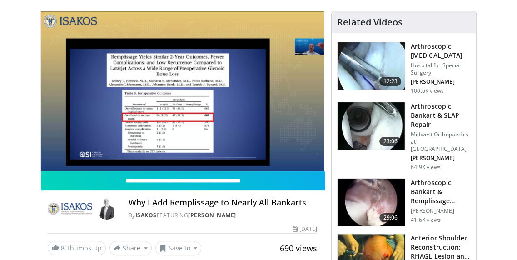
click at [292, 106] on div "10 seconds Tap to unmute" at bounding box center [182, 91] width 283 height 160
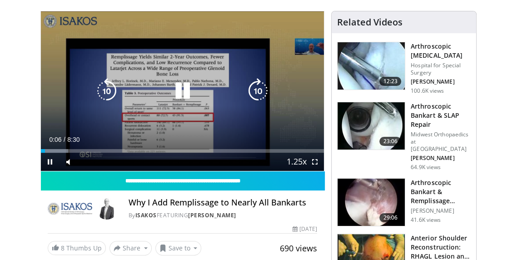
click at [265, 99] on icon "Video Player" at bounding box center [257, 90] width 25 height 25
click at [265, 95] on icon "Video Player" at bounding box center [257, 90] width 25 height 25
click at [262, 90] on icon "Video Player" at bounding box center [257, 90] width 25 height 25
click at [260, 90] on icon "Video Player" at bounding box center [257, 90] width 25 height 25
click at [268, 89] on icon "Video Player" at bounding box center [257, 90] width 25 height 25
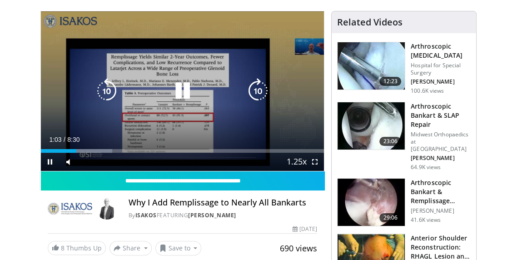
click at [190, 95] on icon "Video Player" at bounding box center [182, 90] width 25 height 25
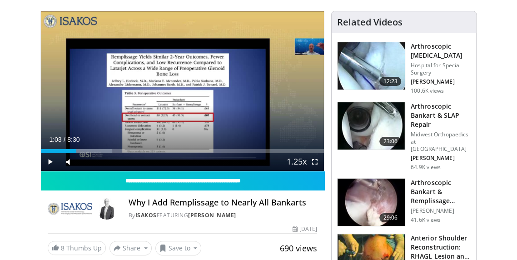
click at [223, 128] on div "50 seconds Tap to unmute" at bounding box center [182, 91] width 283 height 160
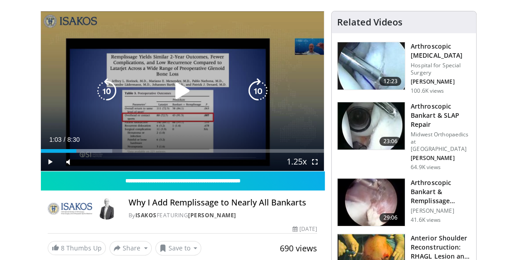
click at [215, 120] on div "50 seconds Tap to unmute" at bounding box center [182, 91] width 283 height 160
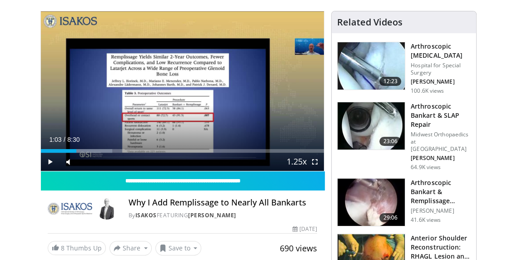
click at [248, 120] on div "50 seconds Tap to unmute" at bounding box center [182, 91] width 283 height 160
